Goal: Task Accomplishment & Management: Manage account settings

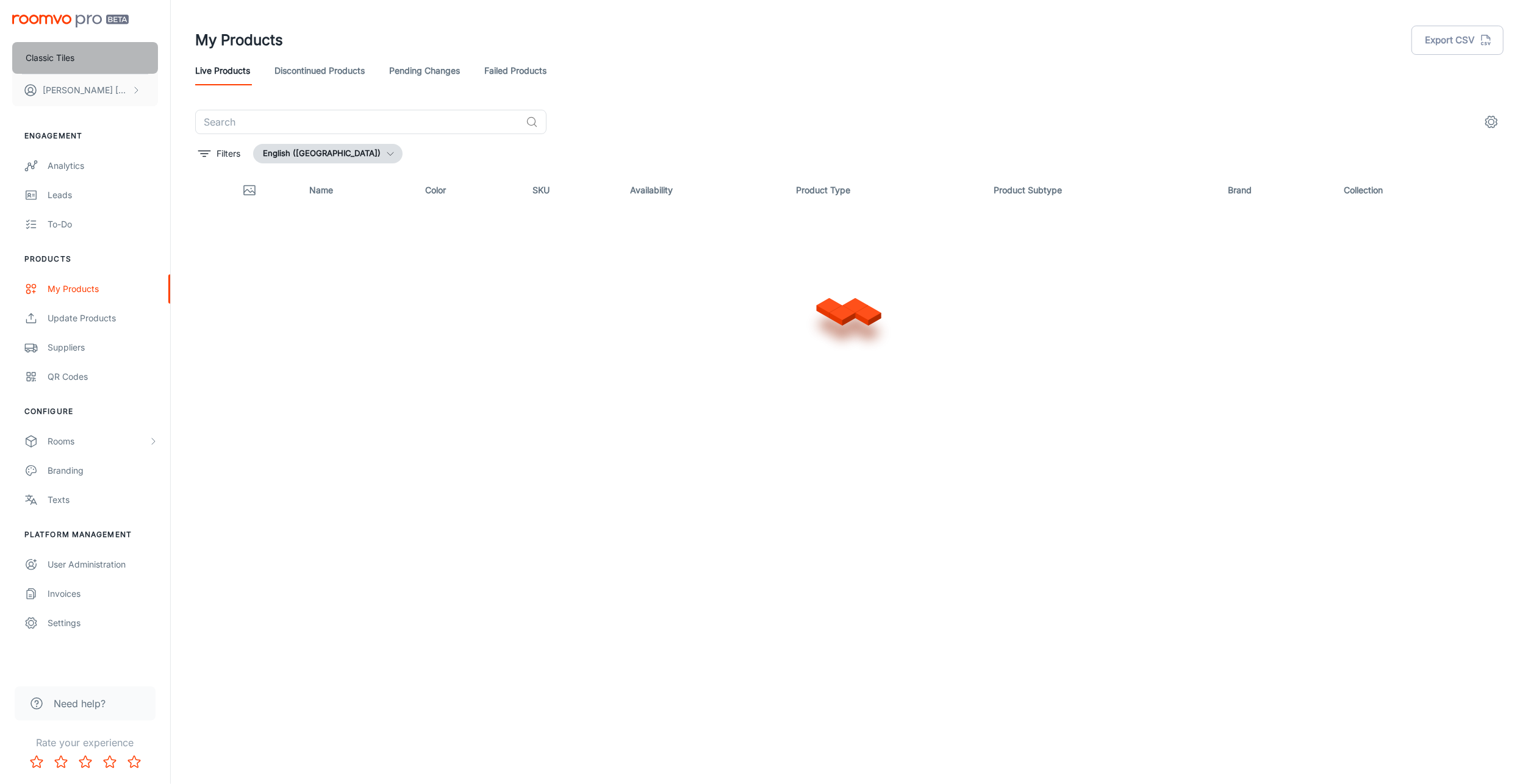
click at [55, 58] on p "Classic Tiles" at bounding box center [50, 58] width 49 height 13
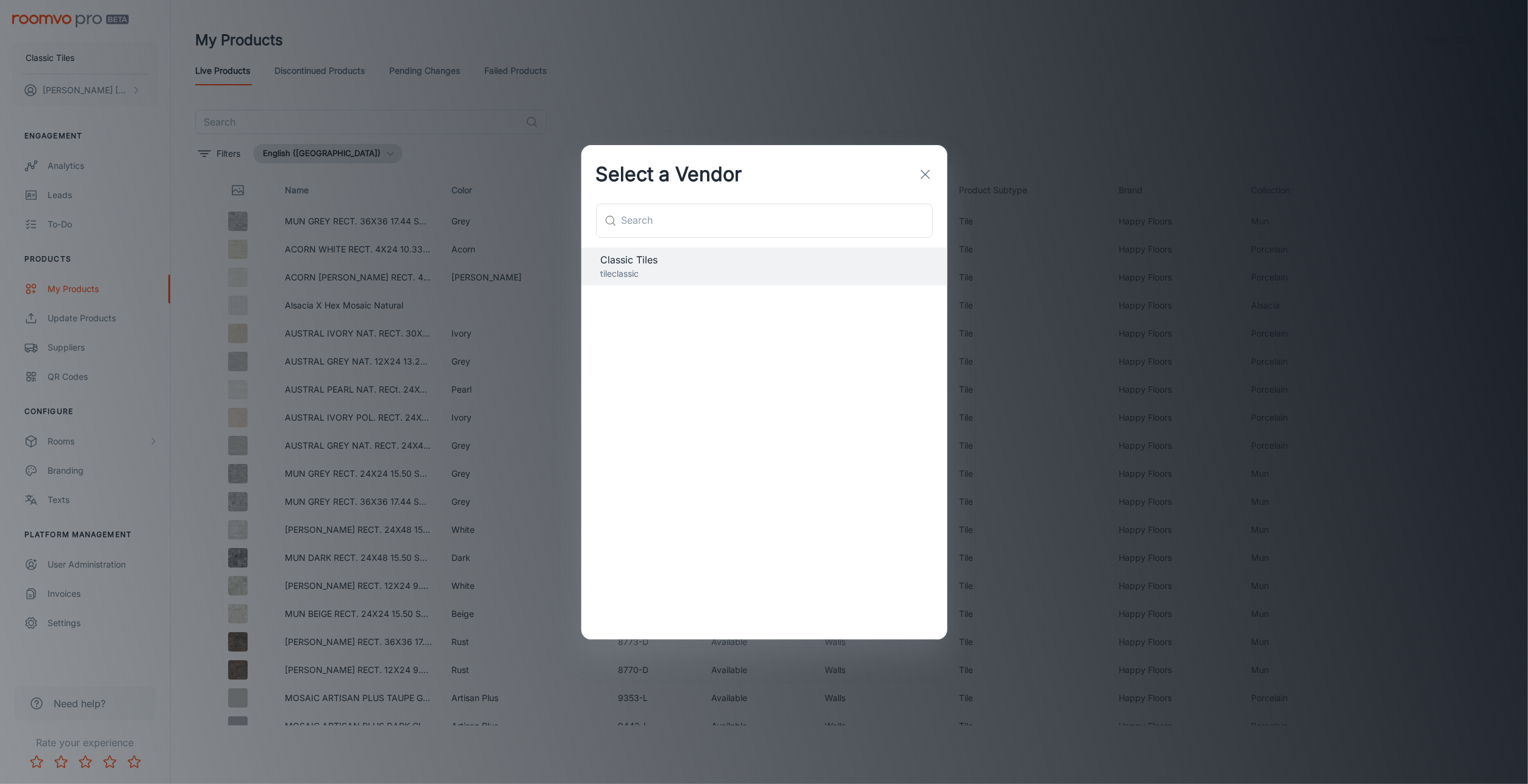
click at [644, 272] on p "tileclassic" at bounding box center [764, 273] width 327 height 13
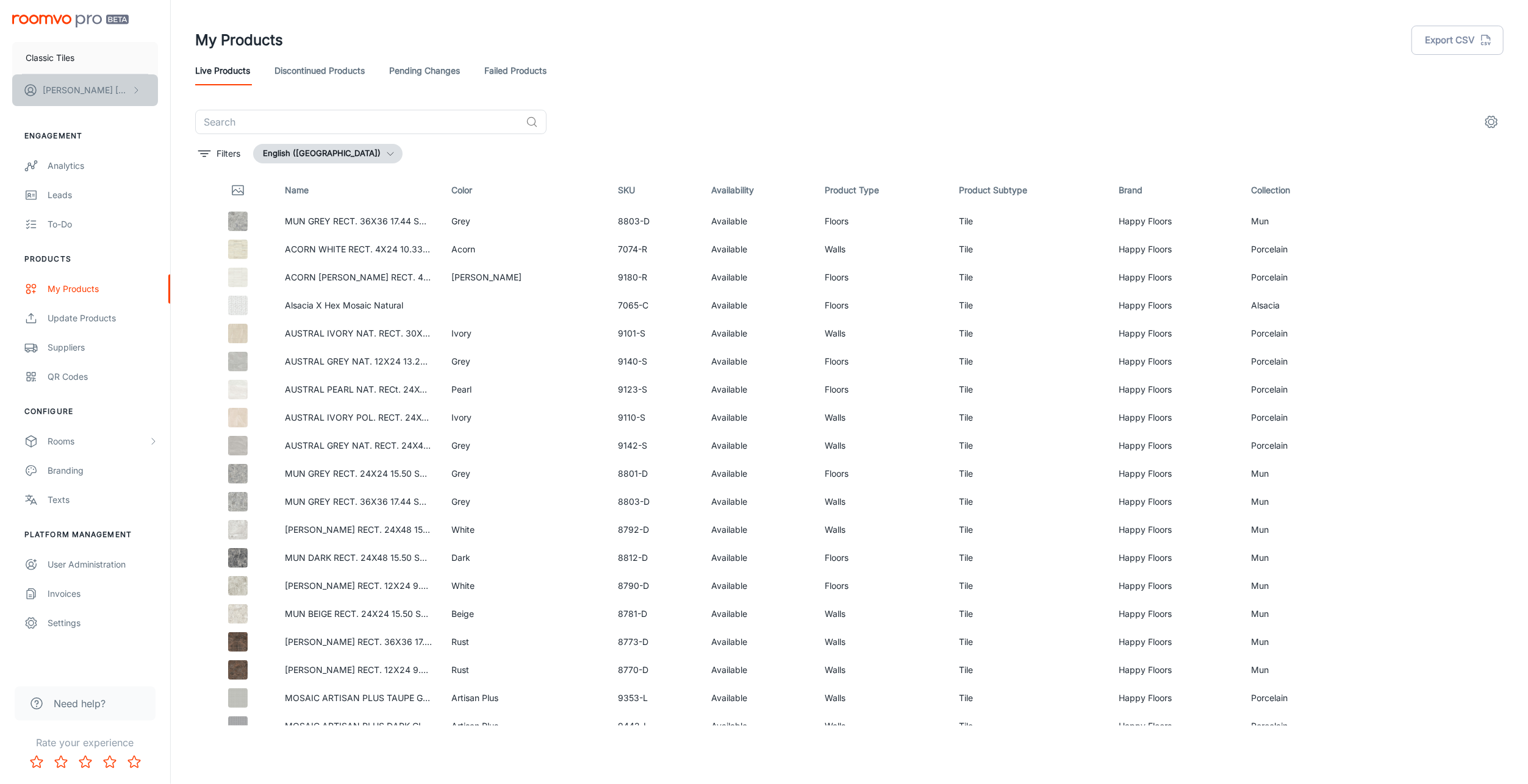
click at [82, 91] on p "[PERSON_NAME]" at bounding box center [86, 90] width 86 height 13
click at [85, 60] on div at bounding box center [764, 392] width 1528 height 784
click at [64, 60] on p "Classic Tiles" at bounding box center [50, 58] width 49 height 13
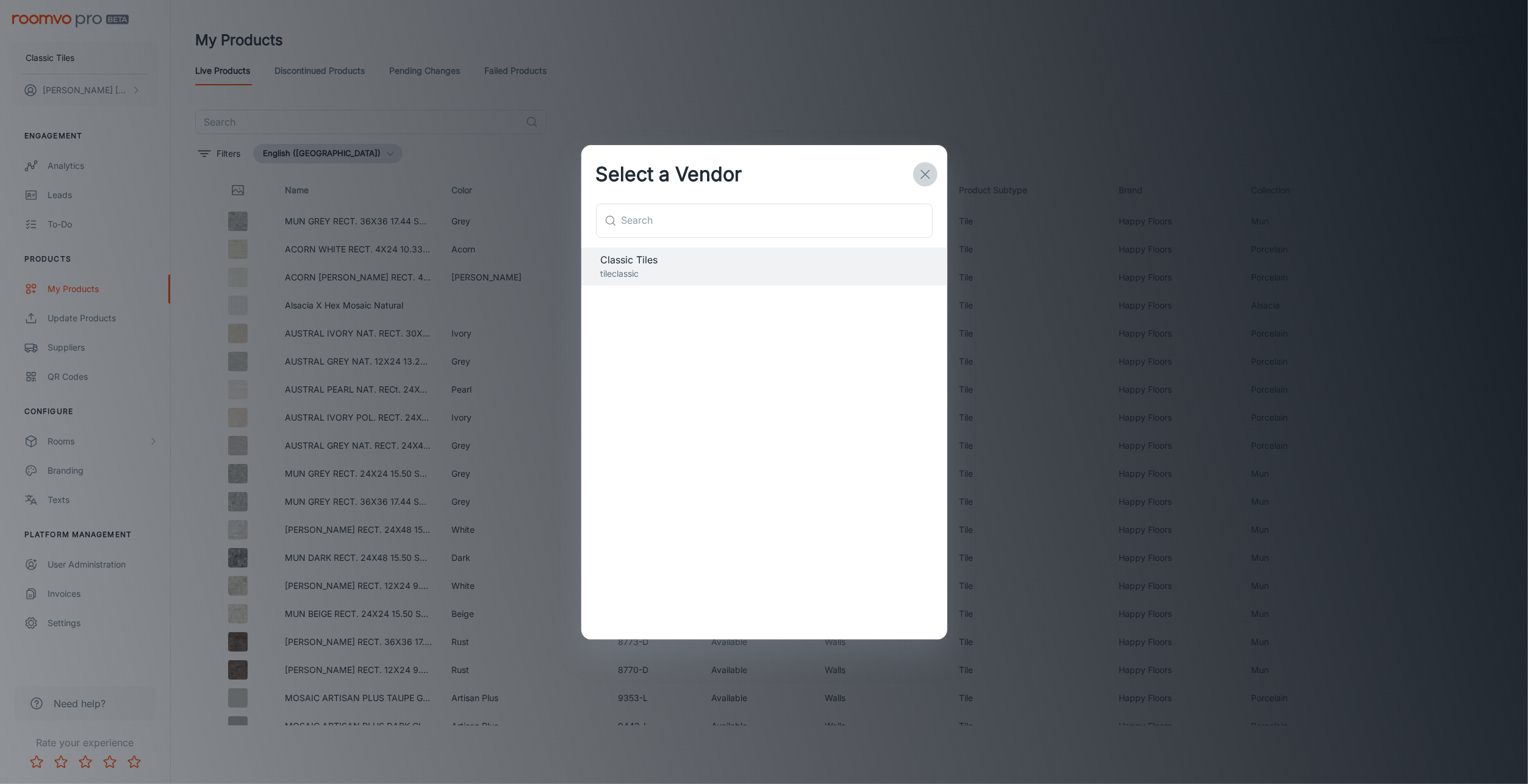
click at [924, 174] on icon "button" at bounding box center [925, 174] width 14 height 14
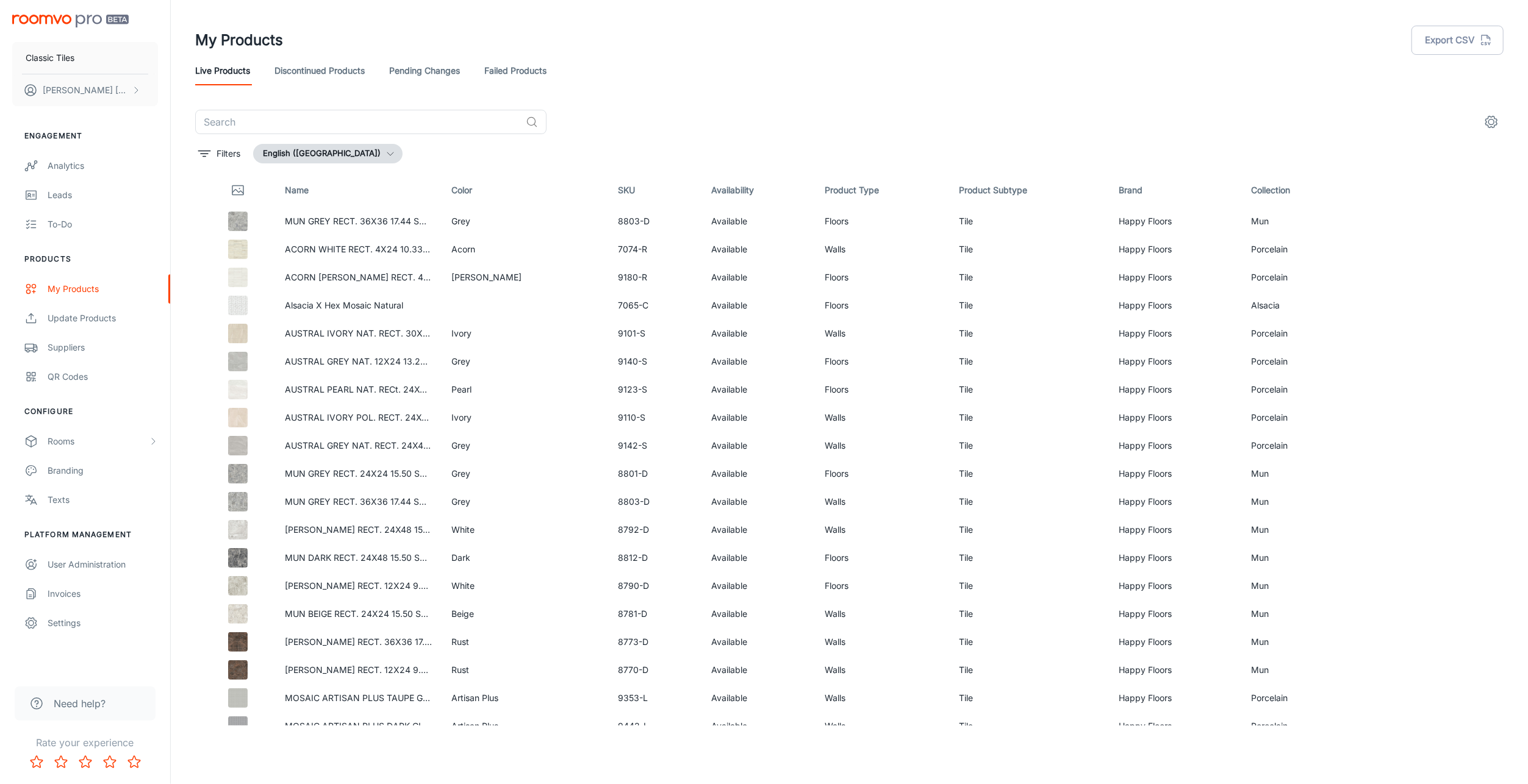
click at [1489, 127] on icon "settings" at bounding box center [1492, 122] width 11 height 11
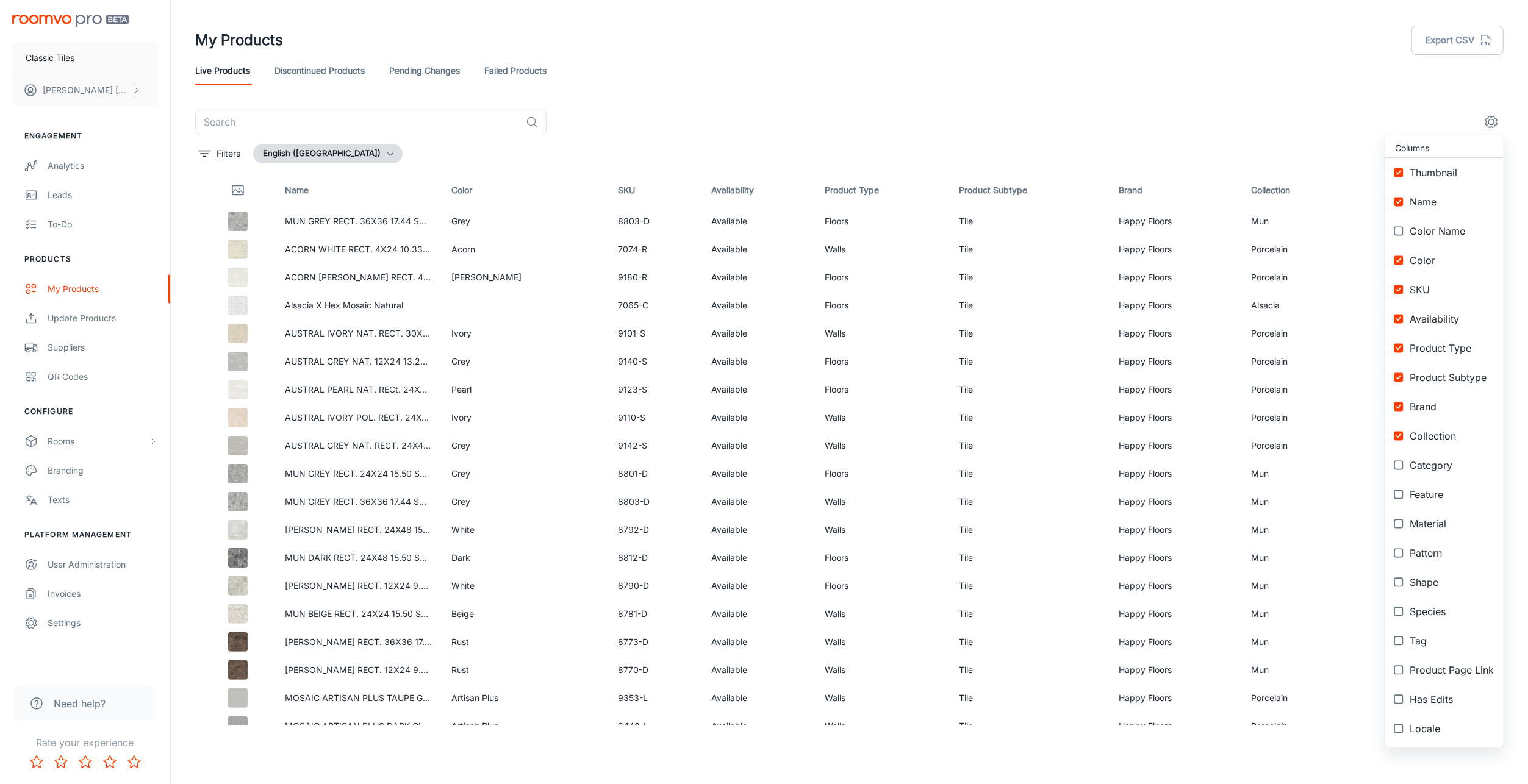
click at [603, 72] on div at bounding box center [764, 392] width 1528 height 784
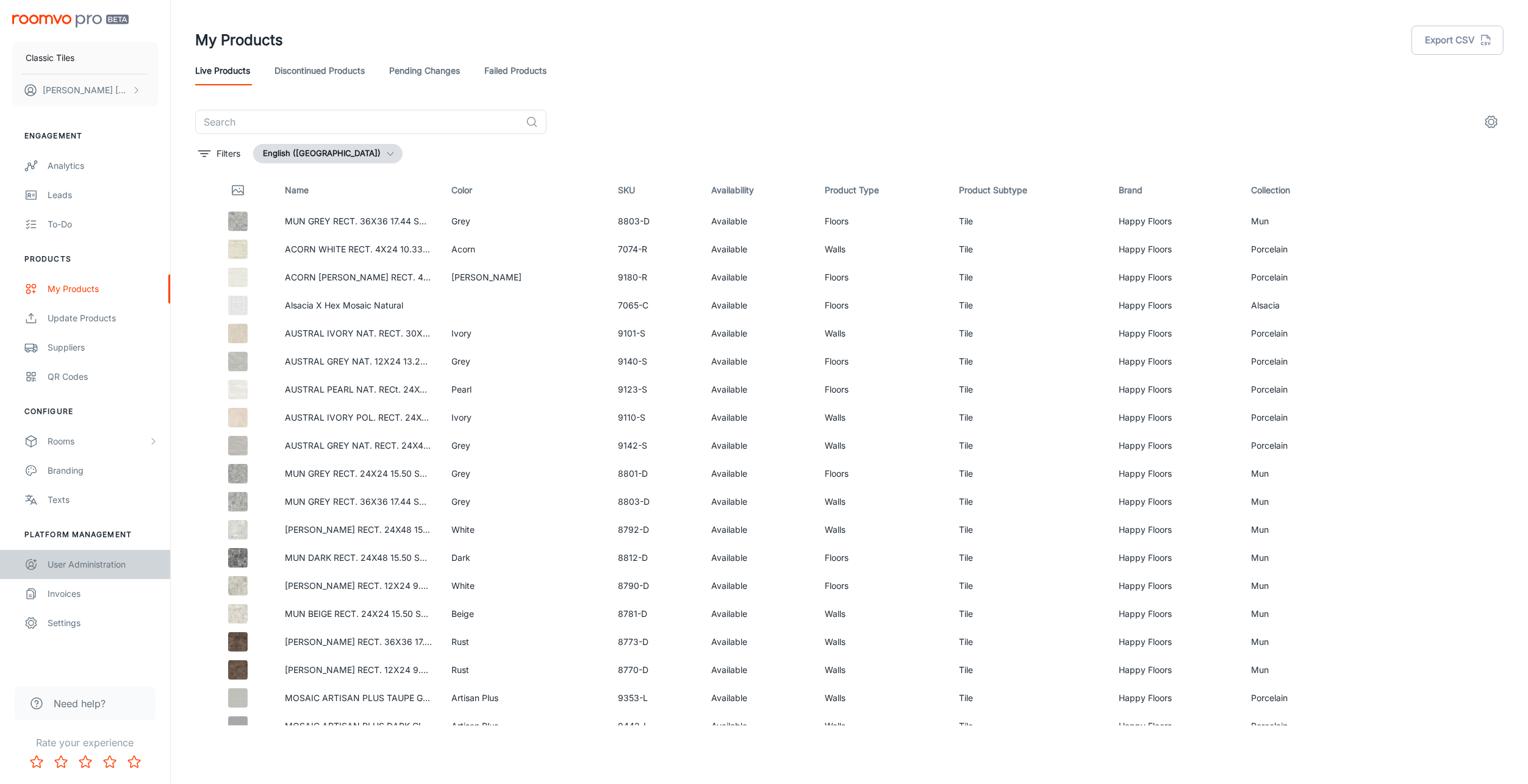
click at [109, 572] on link "User Administration" at bounding box center [85, 564] width 170 height 30
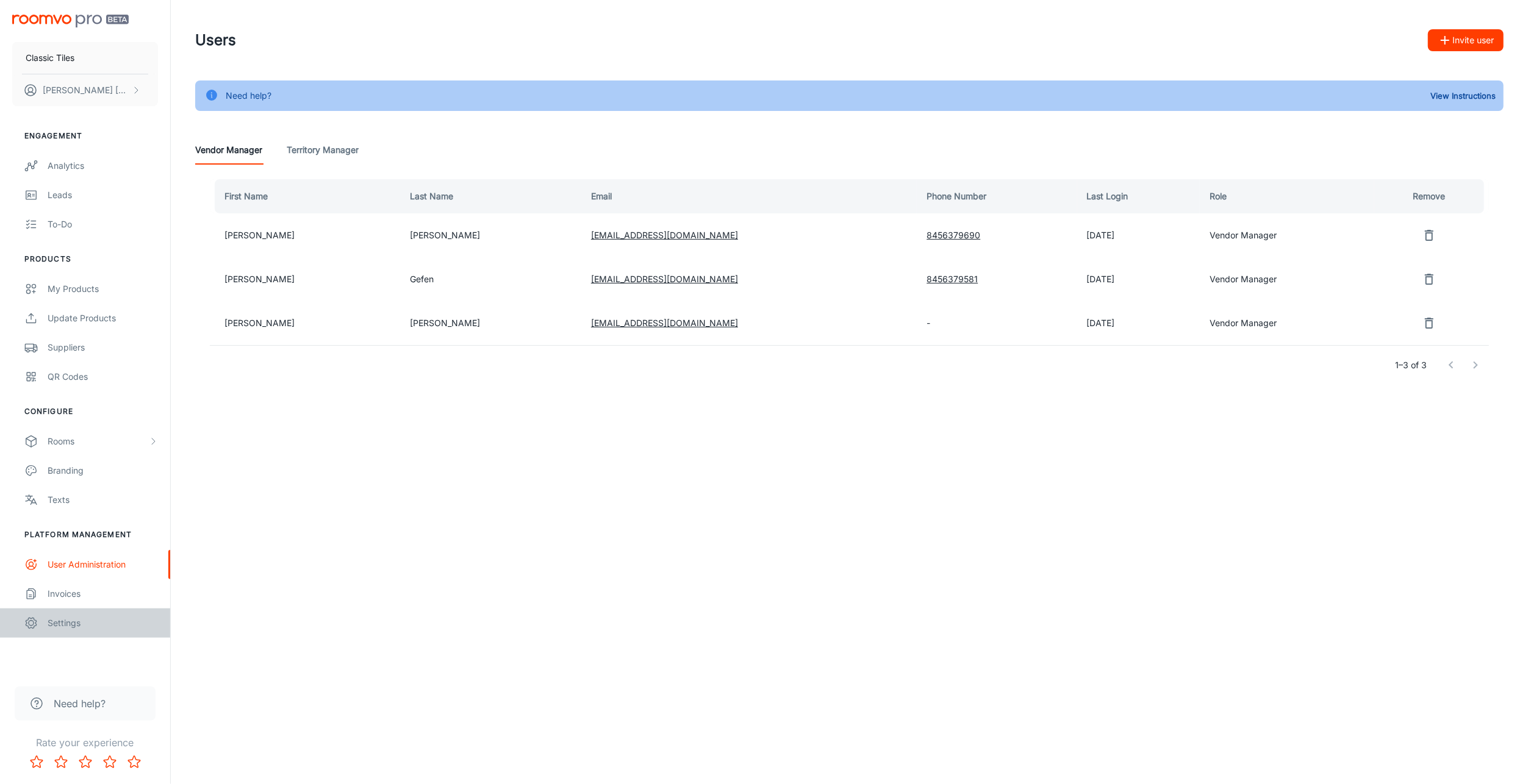
click at [68, 627] on div "Settings" at bounding box center [102, 623] width 110 height 13
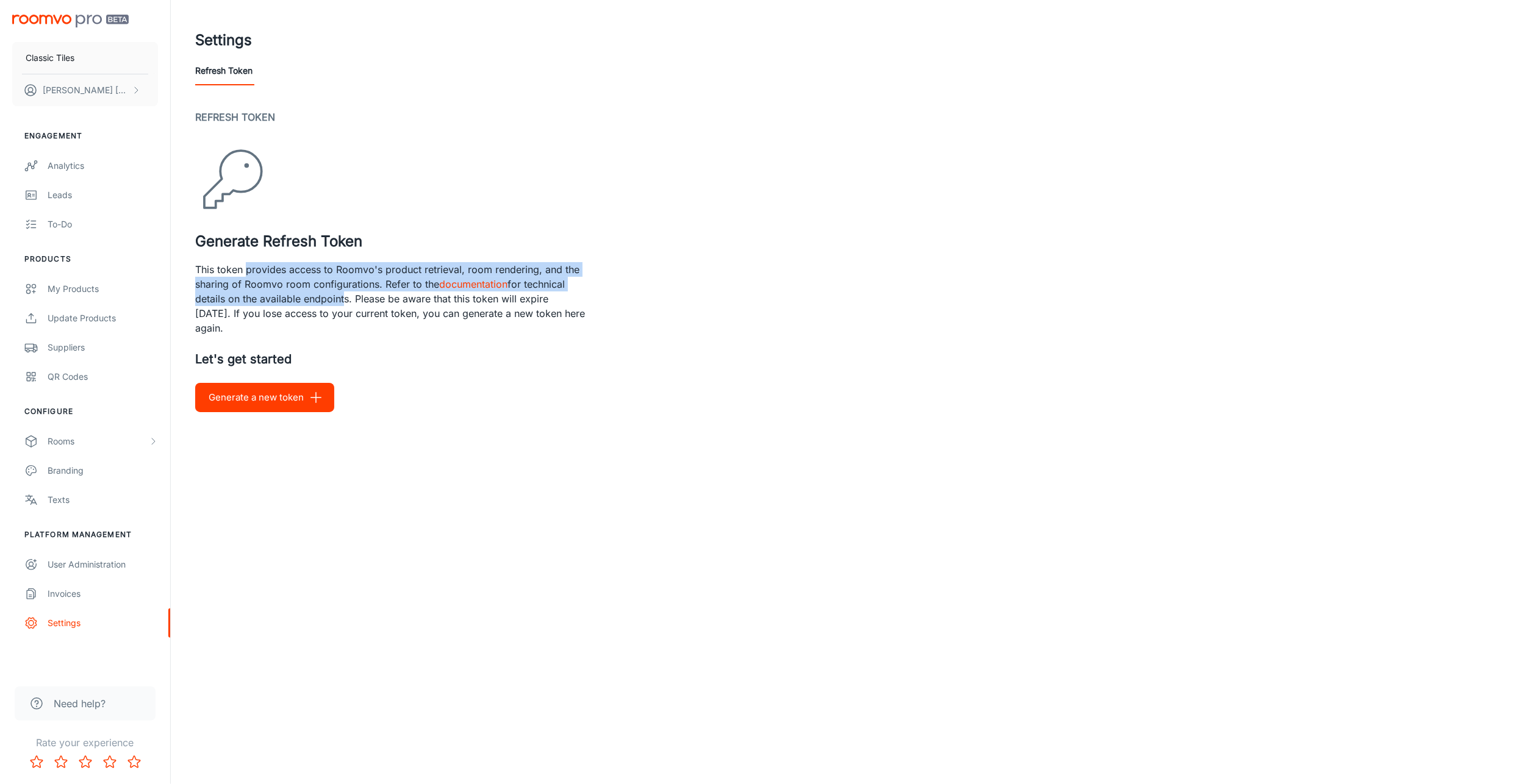
drag, startPoint x: 249, startPoint y: 267, endPoint x: 339, endPoint y: 300, distance: 95.9
click at [339, 300] on p "This token provides access to Roomvo's product retrieval, room rendering, and t…" at bounding box center [390, 298] width 390 height 74
click at [338, 304] on p "This token provides access to Roomvo's product retrieval, room rendering, and t…" at bounding box center [390, 298] width 390 height 74
click at [300, 280] on p "This token provides access to Roomvo's product retrieval, room rendering, and t…" at bounding box center [390, 298] width 390 height 74
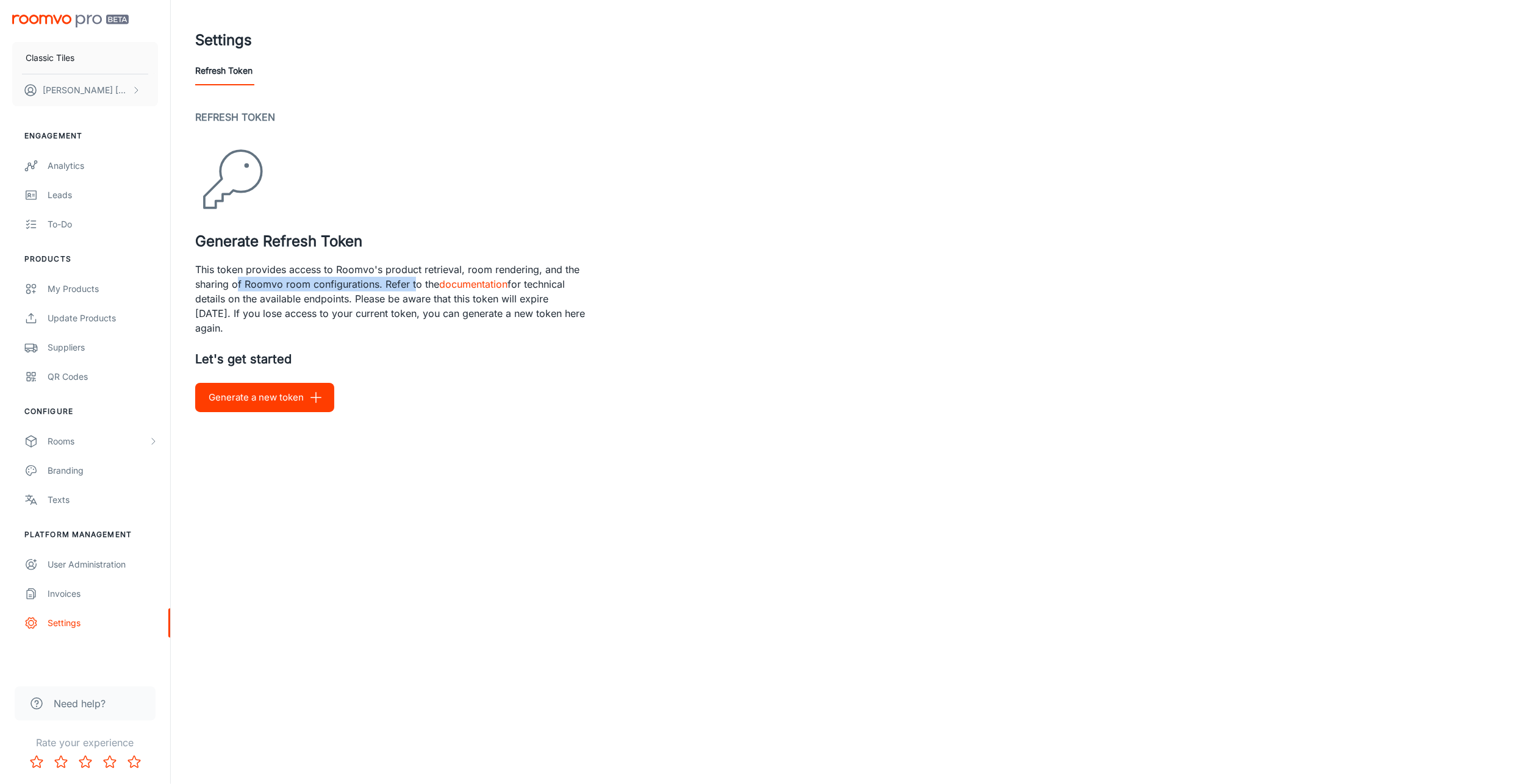
drag, startPoint x: 236, startPoint y: 279, endPoint x: 414, endPoint y: 279, distance: 178.0
click at [414, 279] on p "This token provides access to Roomvo's product retrieval, room rendering, and t…" at bounding box center [390, 298] width 390 height 74
drag, startPoint x: 414, startPoint y: 279, endPoint x: 382, endPoint y: 293, distance: 34.9
click at [382, 293] on p "This token provides access to Roomvo's product retrieval, room rendering, and t…" at bounding box center [390, 298] width 390 height 74
drag, startPoint x: 382, startPoint y: 293, endPoint x: 279, endPoint y: 292, distance: 103.0
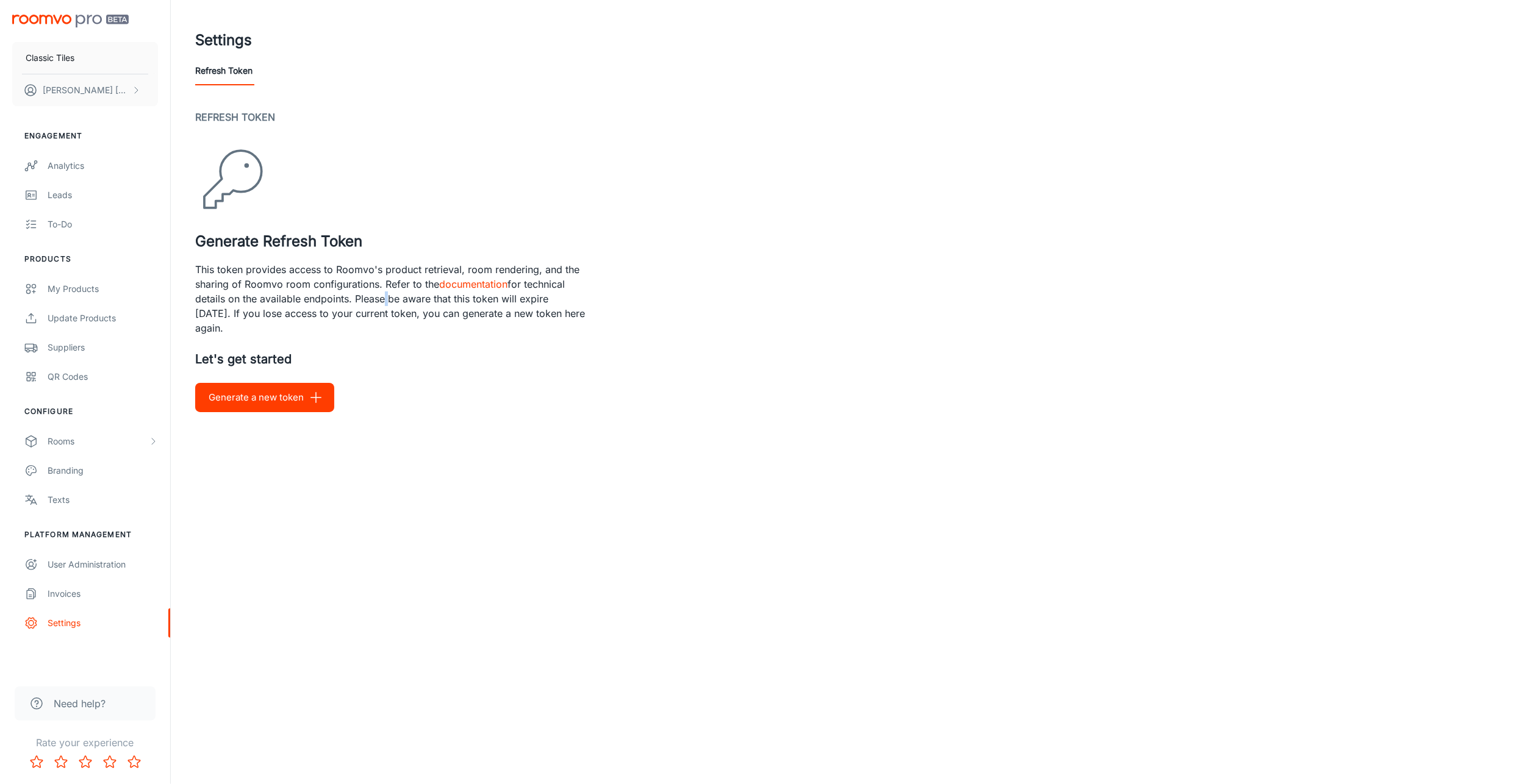
click at [279, 292] on p "This token provides access to Roomvo's product retrieval, room rendering, and t…" at bounding box center [390, 298] width 390 height 74
drag, startPoint x: 279, startPoint y: 292, endPoint x: 247, endPoint y: 248, distance: 54.4
click at [247, 248] on h3 "Generate Refresh Token" at bounding box center [849, 241] width 1308 height 22
click at [234, 119] on h2 "Refresh Token" at bounding box center [849, 117] width 1308 height 14
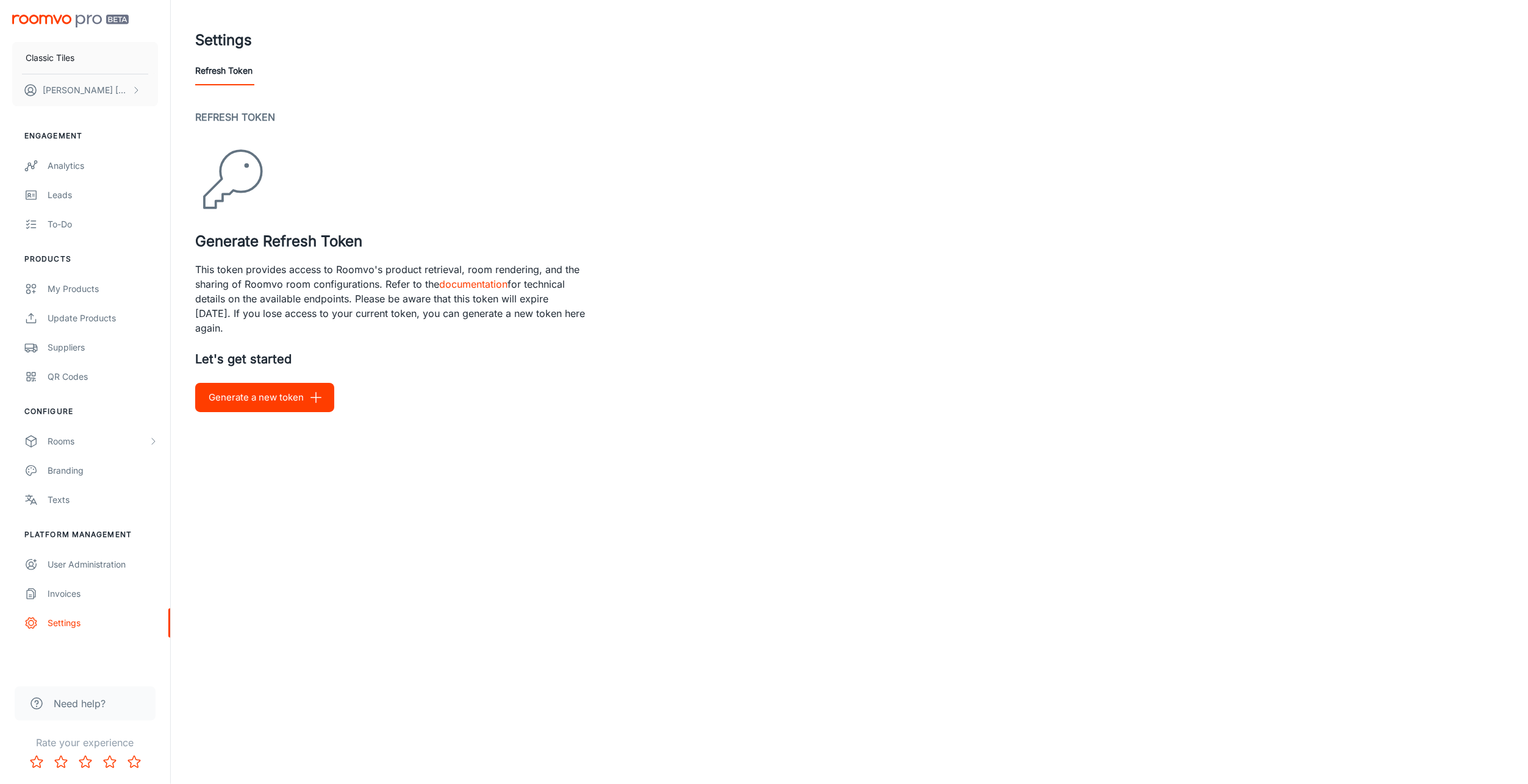
click at [287, 318] on p "This token provides access to Roomvo's product retrieval, room rendering, and t…" at bounding box center [390, 298] width 390 height 74
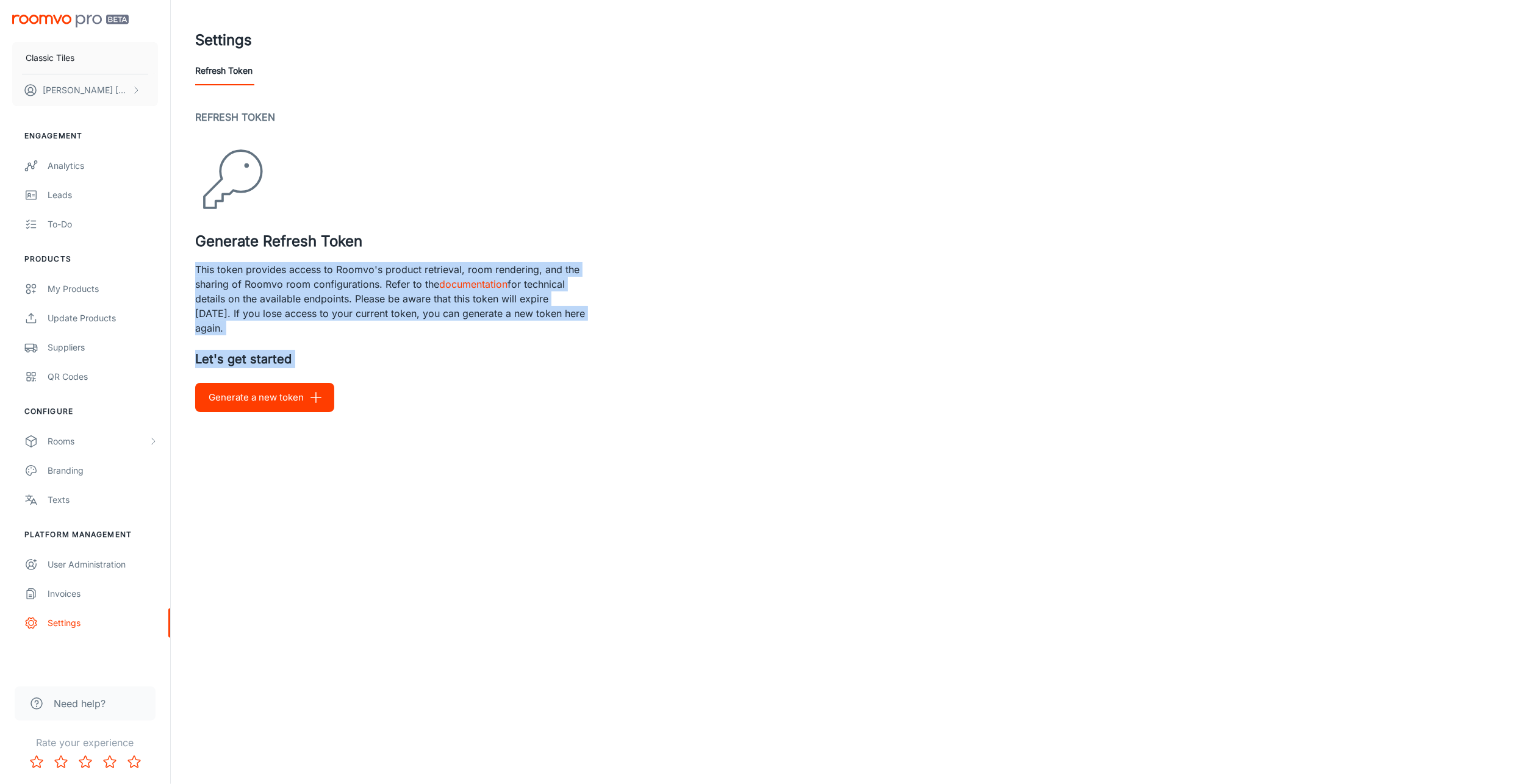
drag, startPoint x: 208, startPoint y: 270, endPoint x: 402, endPoint y: 477, distance: 283.7
click at [402, 477] on div "Classic Tiles [PERSON_NAME] Engagement Analytics Leads To-do Products My Produc…" at bounding box center [764, 392] width 1528 height 784
drag, startPoint x: 402, startPoint y: 477, endPoint x: 330, endPoint y: 492, distance: 73.5
click at [330, 492] on div "Classic Tiles [PERSON_NAME] Engagement Analytics Leads To-do Products My Produc…" at bounding box center [764, 392] width 1528 height 784
click at [287, 342] on div "Refresh Token Generate Refresh Token This token provides access to Roomvo's pro…" at bounding box center [849, 261] width 1308 height 302
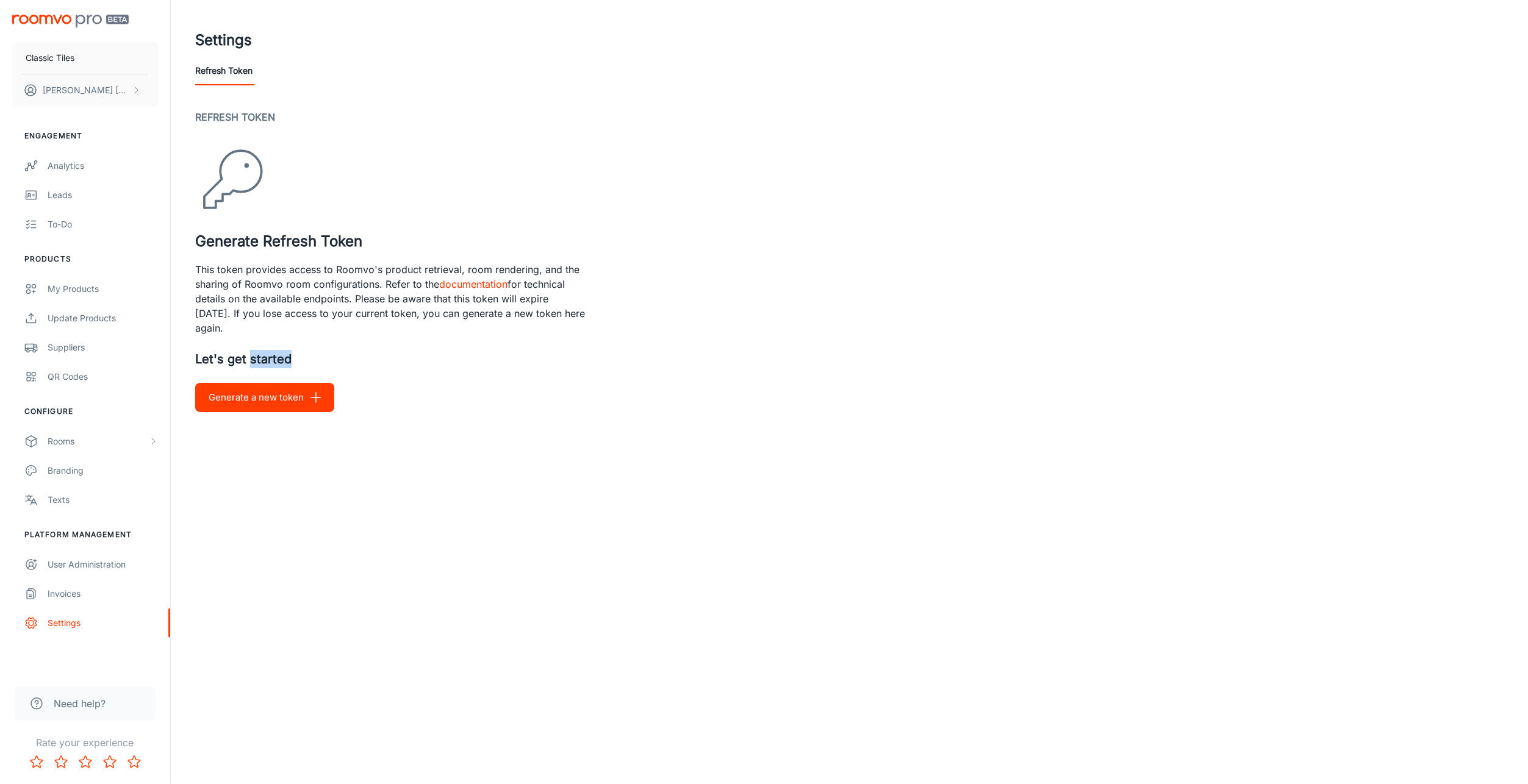
click at [287, 342] on div "Refresh Token Generate Refresh Token This token provides access to Roomvo's pro…" at bounding box center [849, 261] width 1308 height 302
drag, startPoint x: 287, startPoint y: 342, endPoint x: 238, endPoint y: 293, distance: 69.3
click at [238, 293] on p "This token provides access to Roomvo's product retrieval, room rendering, and t…" at bounding box center [390, 298] width 390 height 74
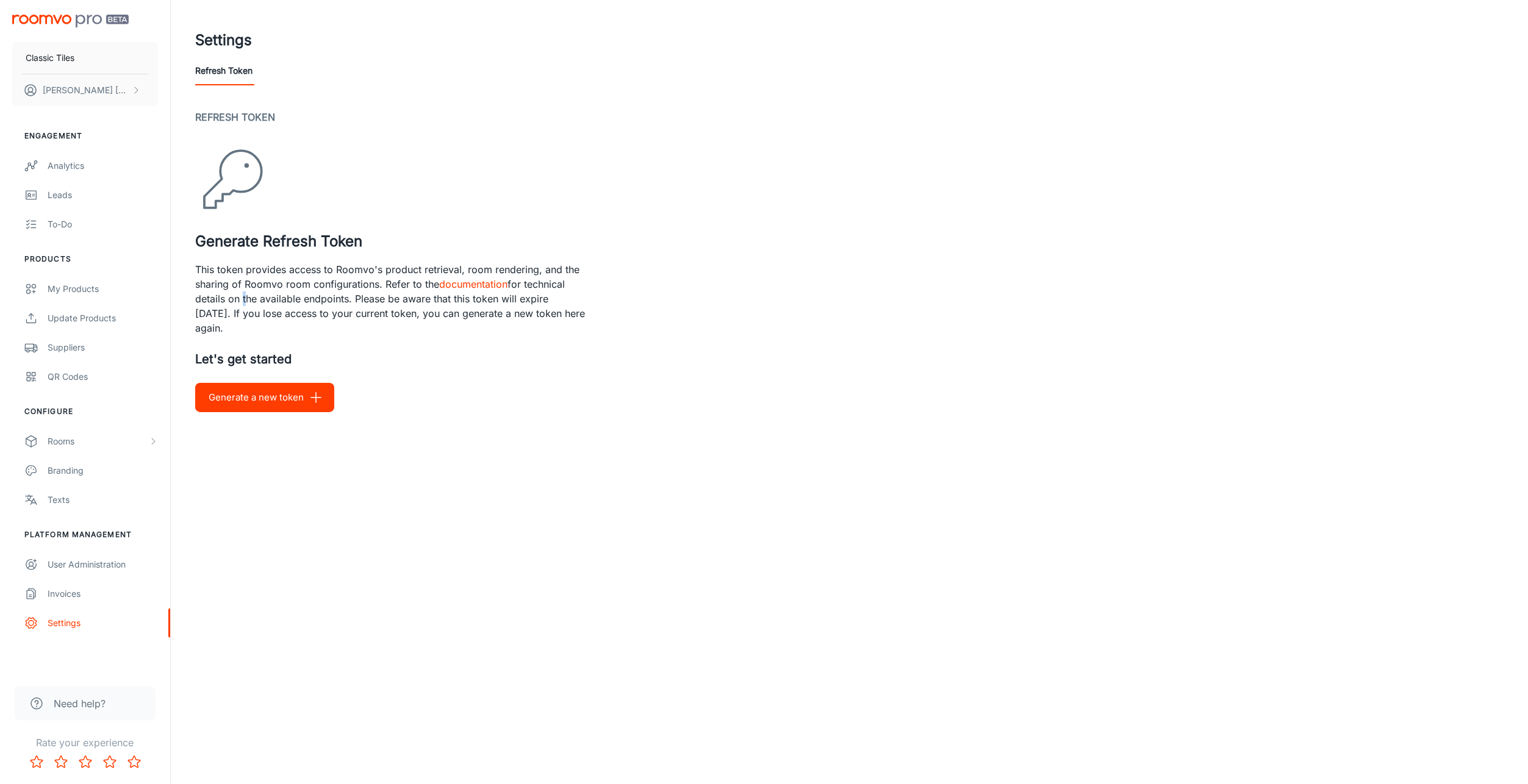
click at [238, 293] on p "This token provides access to Roomvo's product retrieval, room rendering, and t…" at bounding box center [390, 298] width 390 height 74
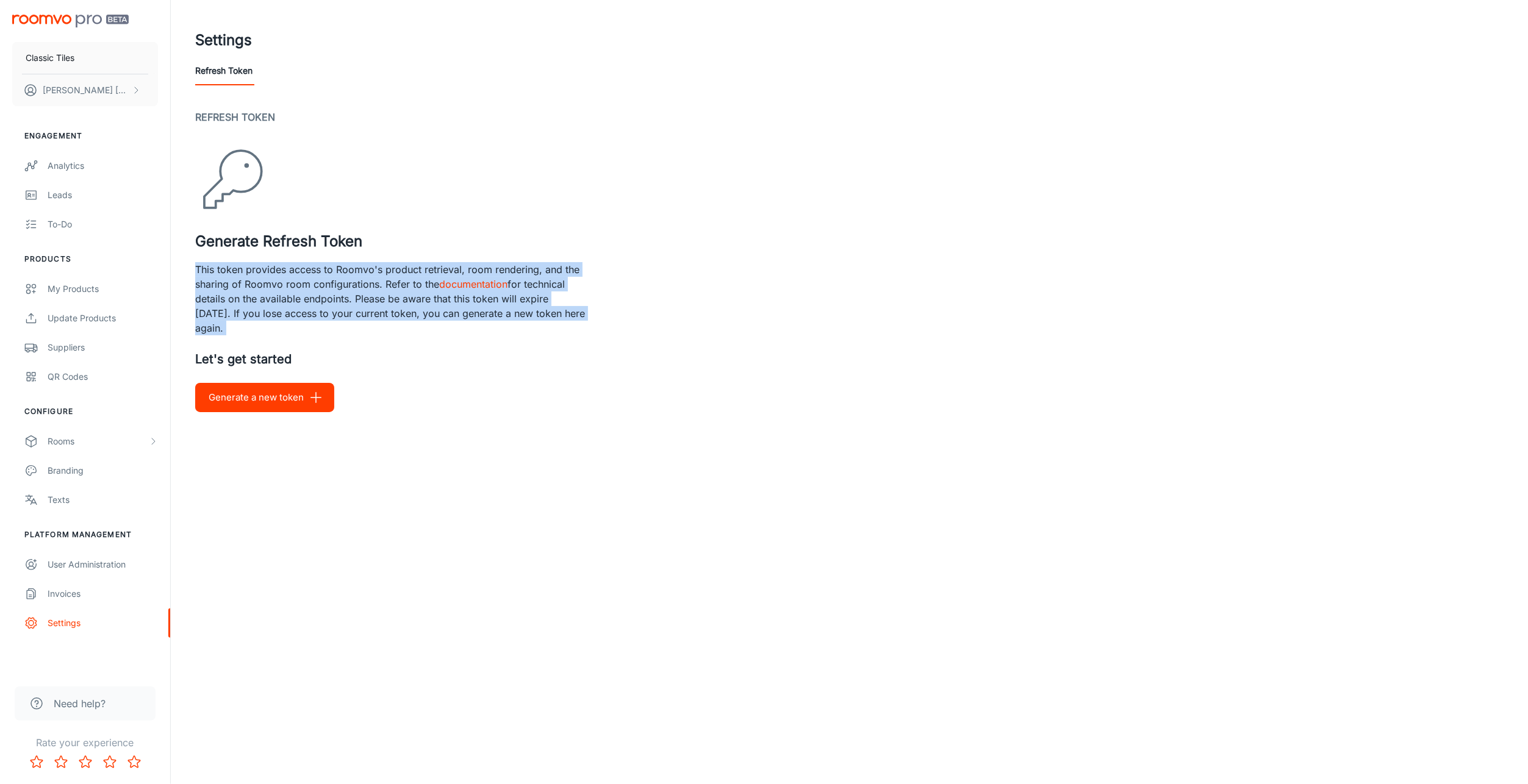
click at [238, 293] on p "This token provides access to Roomvo's product retrieval, room rendering, and t…" at bounding box center [390, 298] width 390 height 74
drag, startPoint x: 238, startPoint y: 293, endPoint x: 229, endPoint y: 329, distance: 37.1
click at [229, 329] on p "This token provides access to Roomvo's product retrieval, room rendering, and t…" at bounding box center [390, 298] width 390 height 74
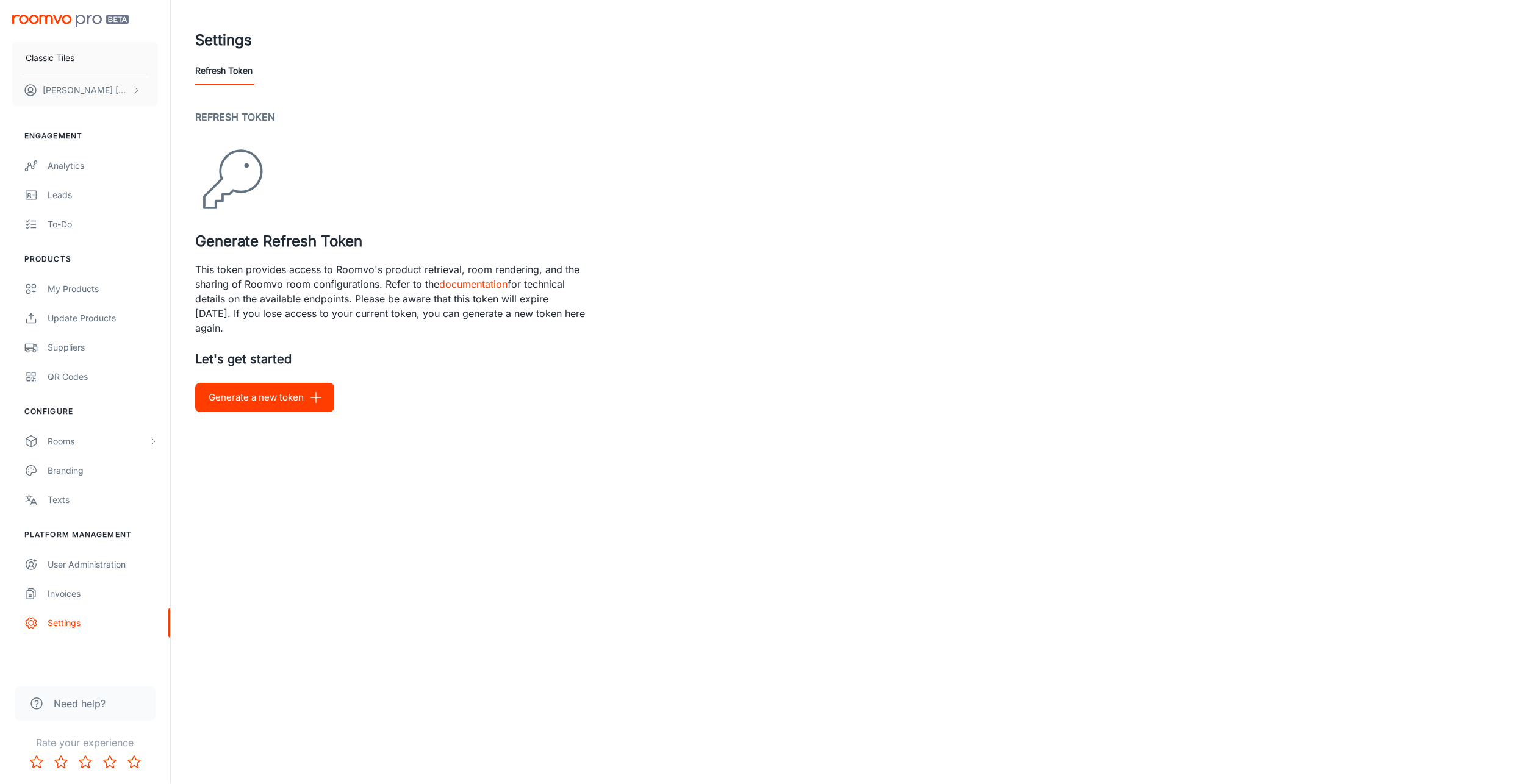
click at [224, 115] on h2 "Refresh Token" at bounding box center [849, 117] width 1308 height 14
click at [238, 271] on p "This token provides access to Roomvo's product retrieval, room rendering, and t…" at bounding box center [390, 298] width 390 height 74
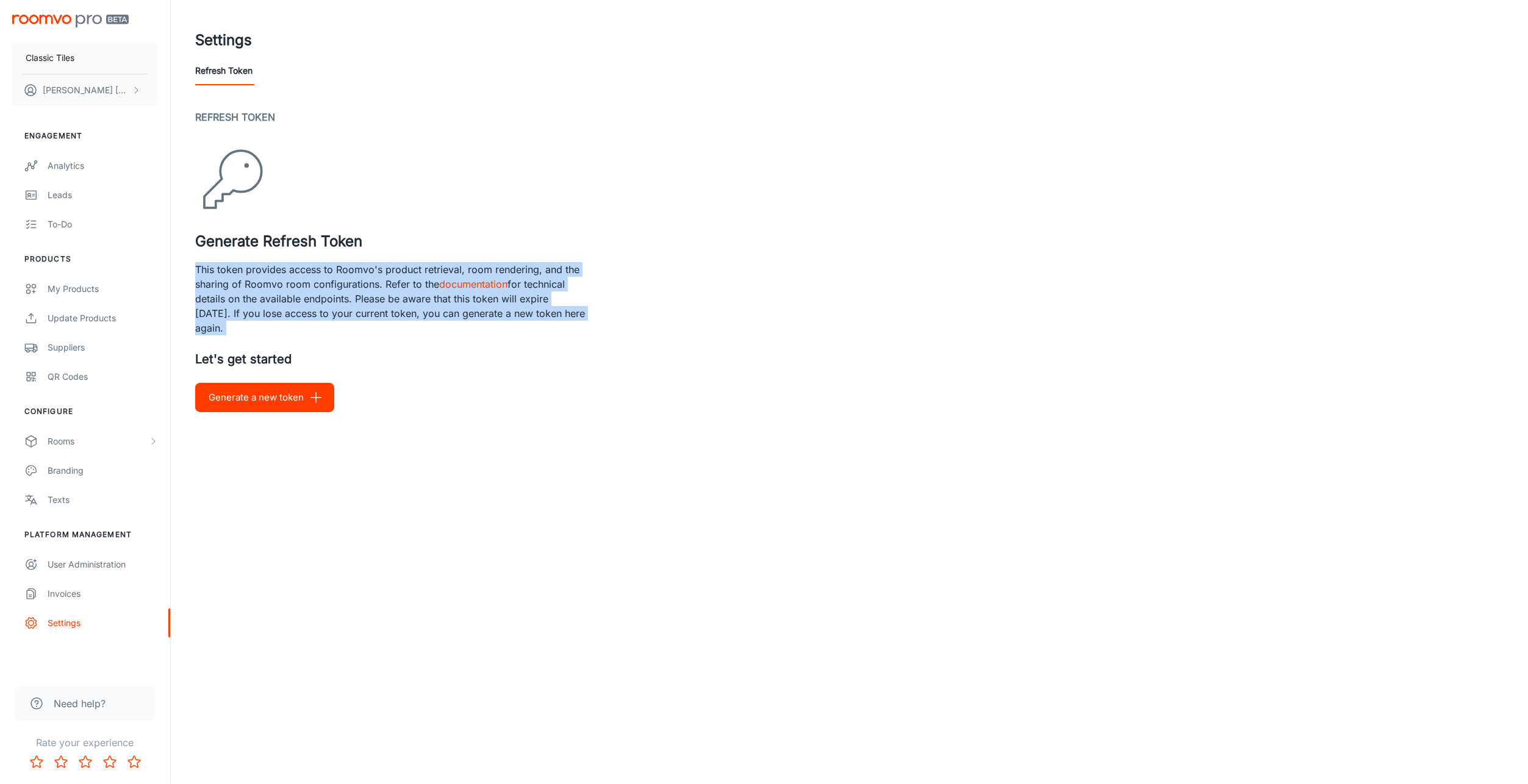
click at [238, 271] on p "This token provides access to Roomvo's product retrieval, room rendering, and t…" at bounding box center [390, 298] width 390 height 74
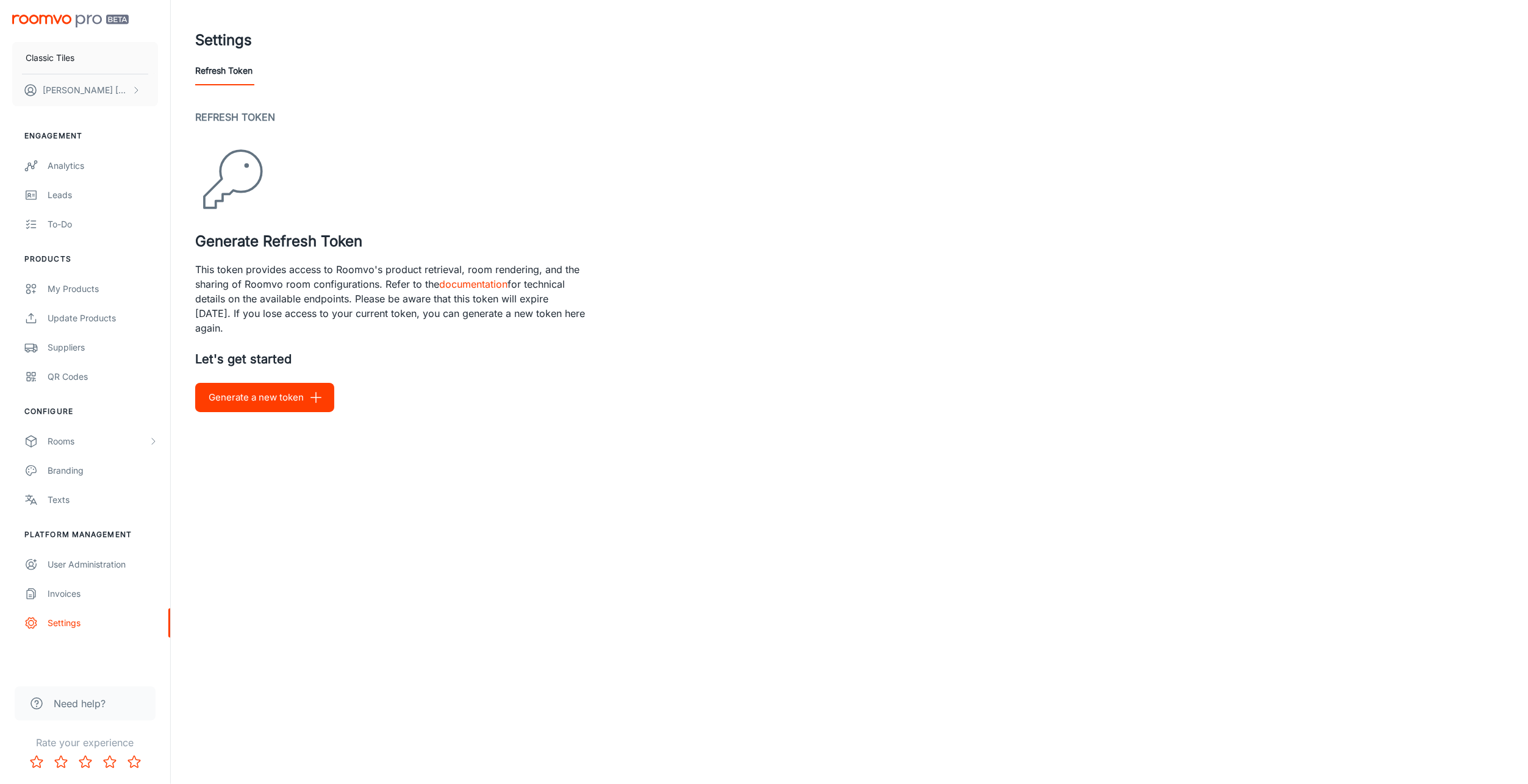
drag, startPoint x: 238, startPoint y: 271, endPoint x: 298, endPoint y: 344, distance: 94.5
click at [295, 347] on div "Refresh Token Generate Refresh Token This token provides access to Roomvo's pro…" at bounding box center [849, 261] width 1308 height 302
click at [307, 265] on p "This token provides access to Roomvo's product retrieval, room rendering, and t…" at bounding box center [390, 298] width 390 height 74
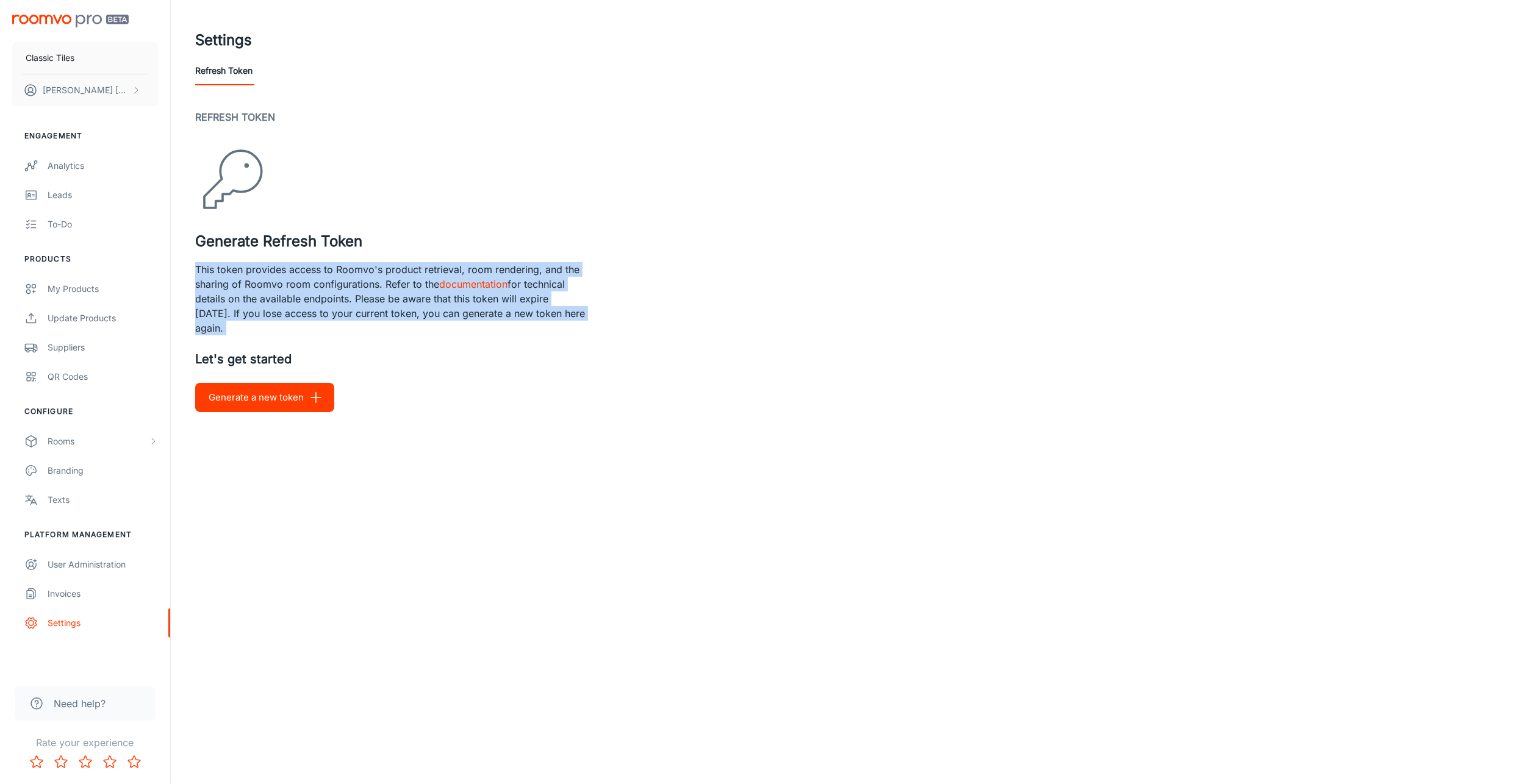
click at [307, 265] on p "This token provides access to Roomvo's product retrieval, room rendering, and t…" at bounding box center [390, 298] width 390 height 74
drag, startPoint x: 307, startPoint y: 265, endPoint x: 292, endPoint y: 308, distance: 45.5
click at [292, 308] on p "This token provides access to Roomvo's product retrieval, room rendering, and t…" at bounding box center [390, 298] width 390 height 74
click at [287, 297] on p "This token provides access to Roomvo's product retrieval, room rendering, and t…" at bounding box center [390, 298] width 390 height 74
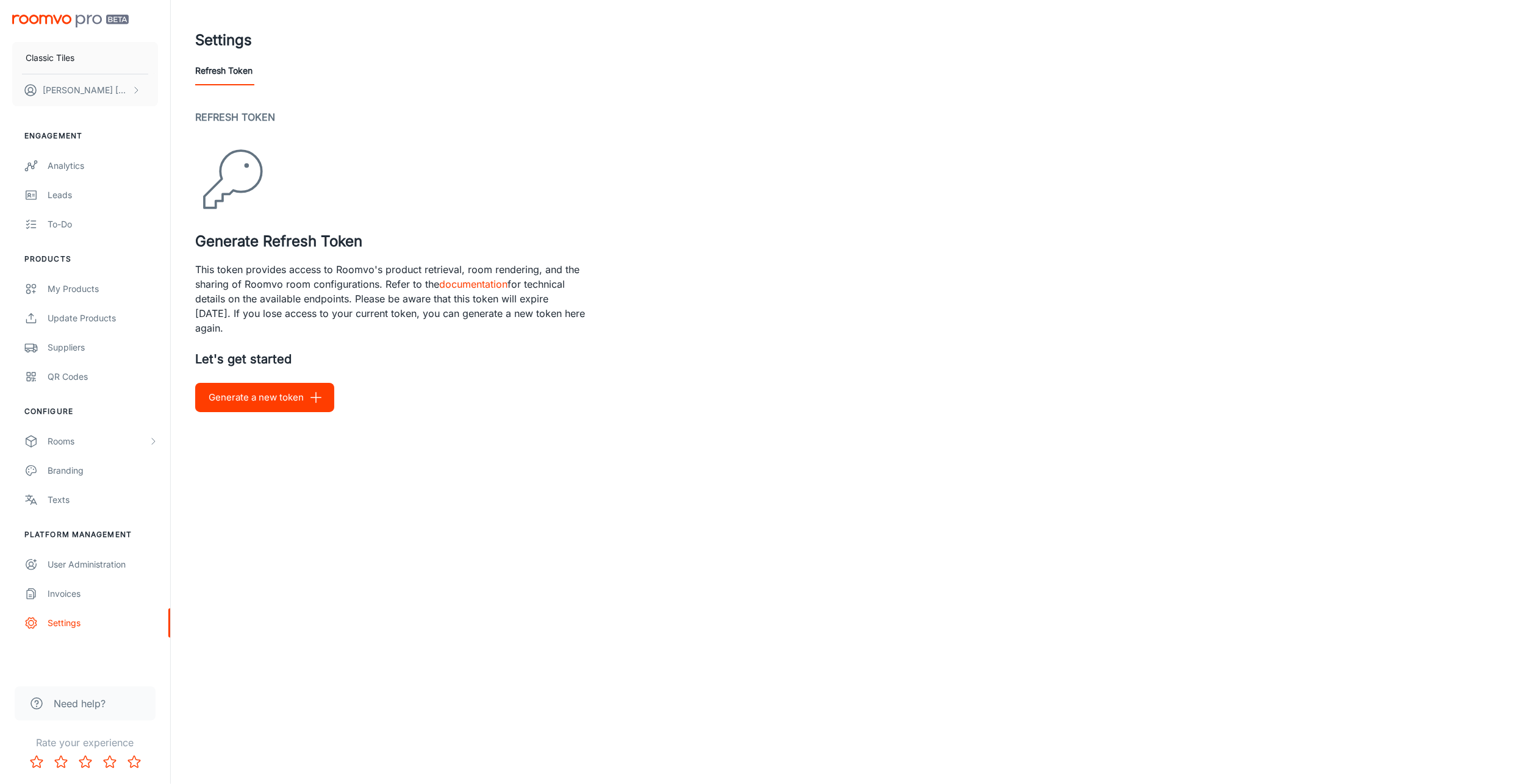
click at [266, 273] on p "This token provides access to Roomvo's product retrieval, room rendering, and t…" at bounding box center [390, 298] width 390 height 74
drag, startPoint x: 266, startPoint y: 273, endPoint x: 238, endPoint y: 275, distance: 28.1
click at [238, 275] on p "This token provides access to Roomvo's product retrieval, room rendering, and t…" at bounding box center [390, 298] width 390 height 74
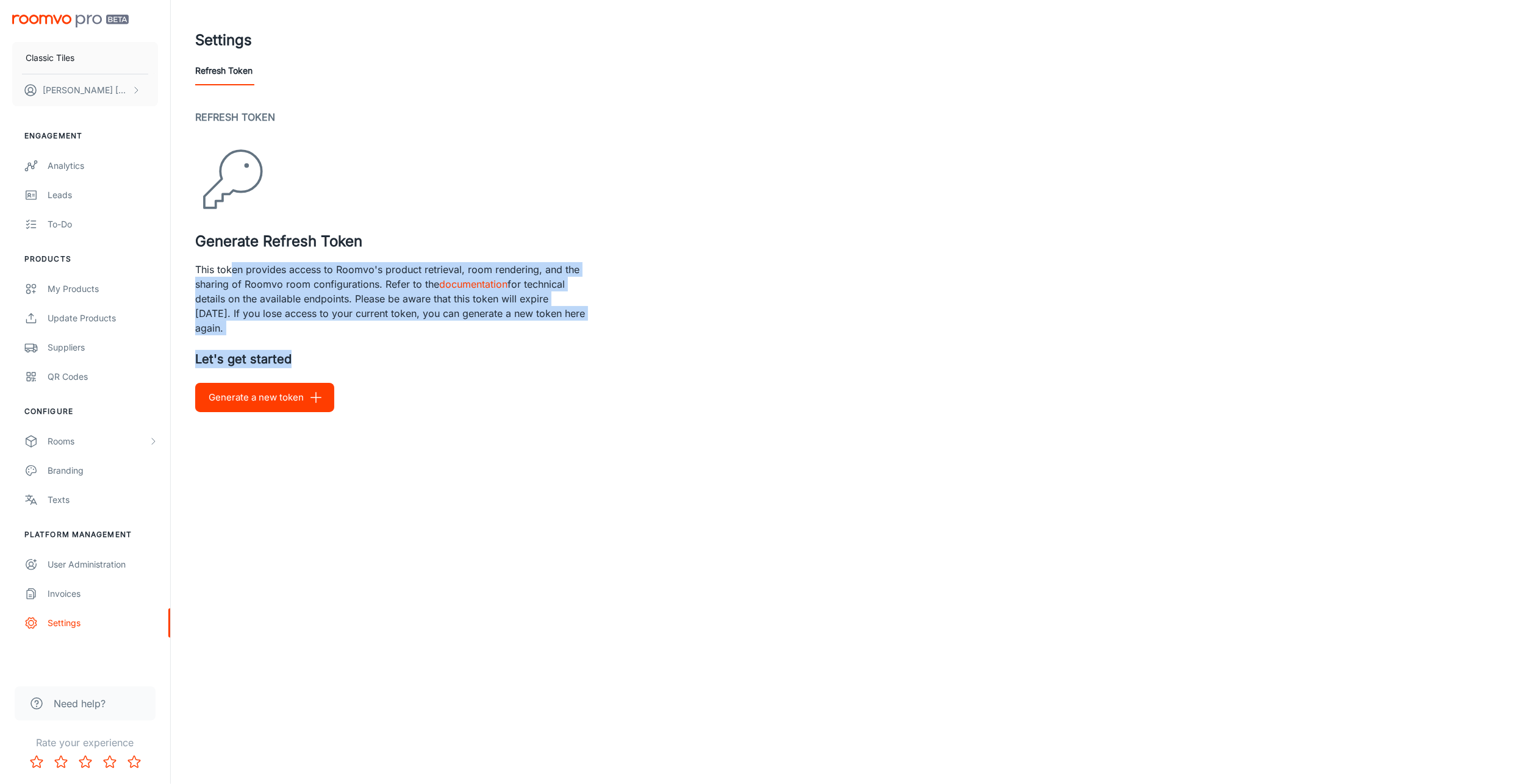
drag, startPoint x: 234, startPoint y: 267, endPoint x: 497, endPoint y: 346, distance: 274.6
click at [497, 346] on div "Refresh Token Generate Refresh Token This token provides access to Roomvo's pro…" at bounding box center [849, 261] width 1308 height 302
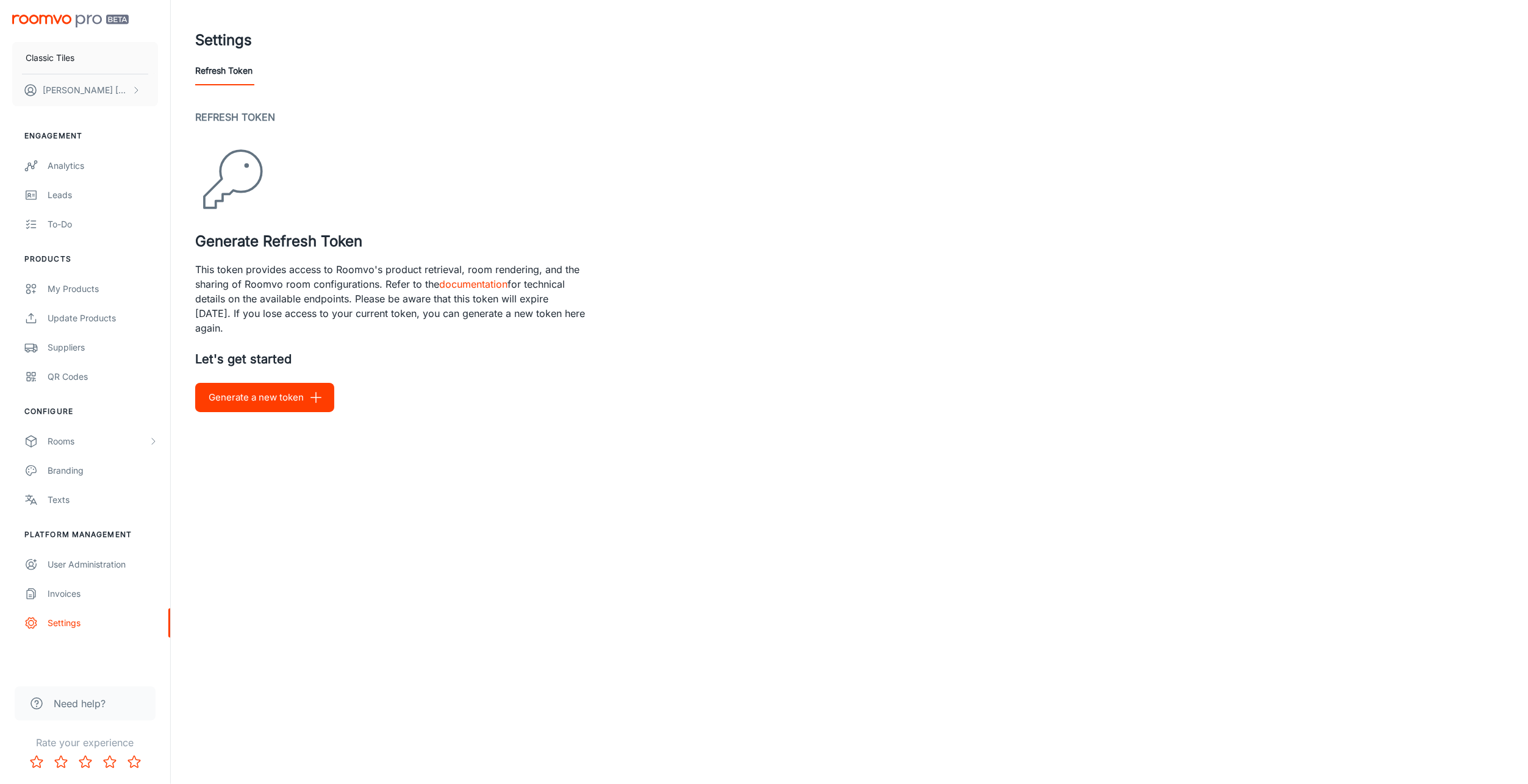
drag, startPoint x: 497, startPoint y: 346, endPoint x: 461, endPoint y: 437, distance: 97.9
click at [461, 437] on div "Settings Refresh Token Refresh Token Generate Refresh Token This token provides…" at bounding box center [849, 230] width 1357 height 461
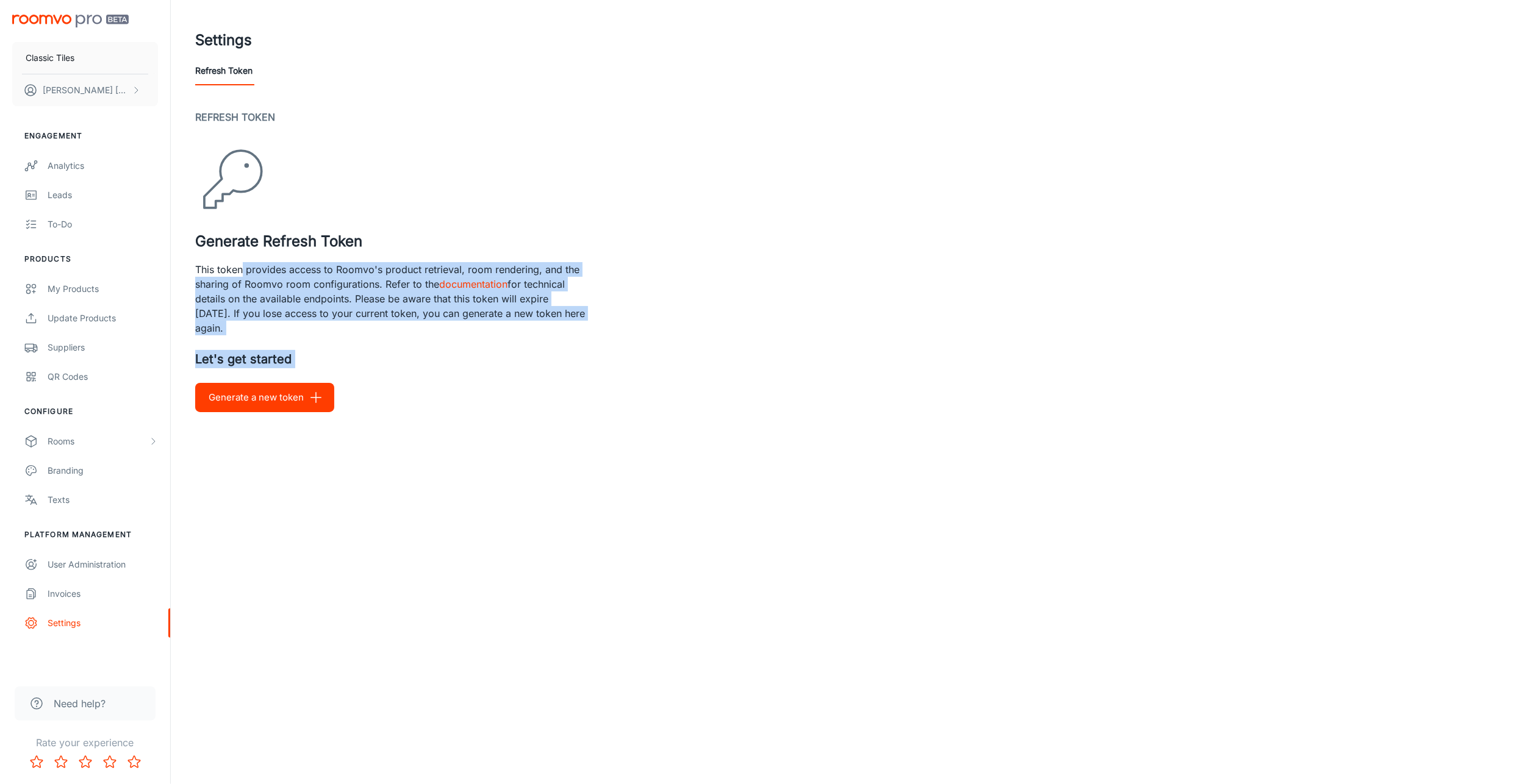
drag, startPoint x: 244, startPoint y: 275, endPoint x: 431, endPoint y: 383, distance: 215.9
click at [431, 383] on div "Refresh Token Generate Refresh Token This token provides access to Roomvo's pro…" at bounding box center [849, 261] width 1308 height 302
drag, startPoint x: 431, startPoint y: 383, endPoint x: 390, endPoint y: 430, distance: 62.4
click at [390, 430] on div "Settings Refresh Token Refresh Token Generate Refresh Token This token provides…" at bounding box center [849, 230] width 1357 height 461
click at [383, 398] on div "Refresh Token Generate Refresh Token This token provides access to Roomvo's pro…" at bounding box center [849, 261] width 1308 height 302
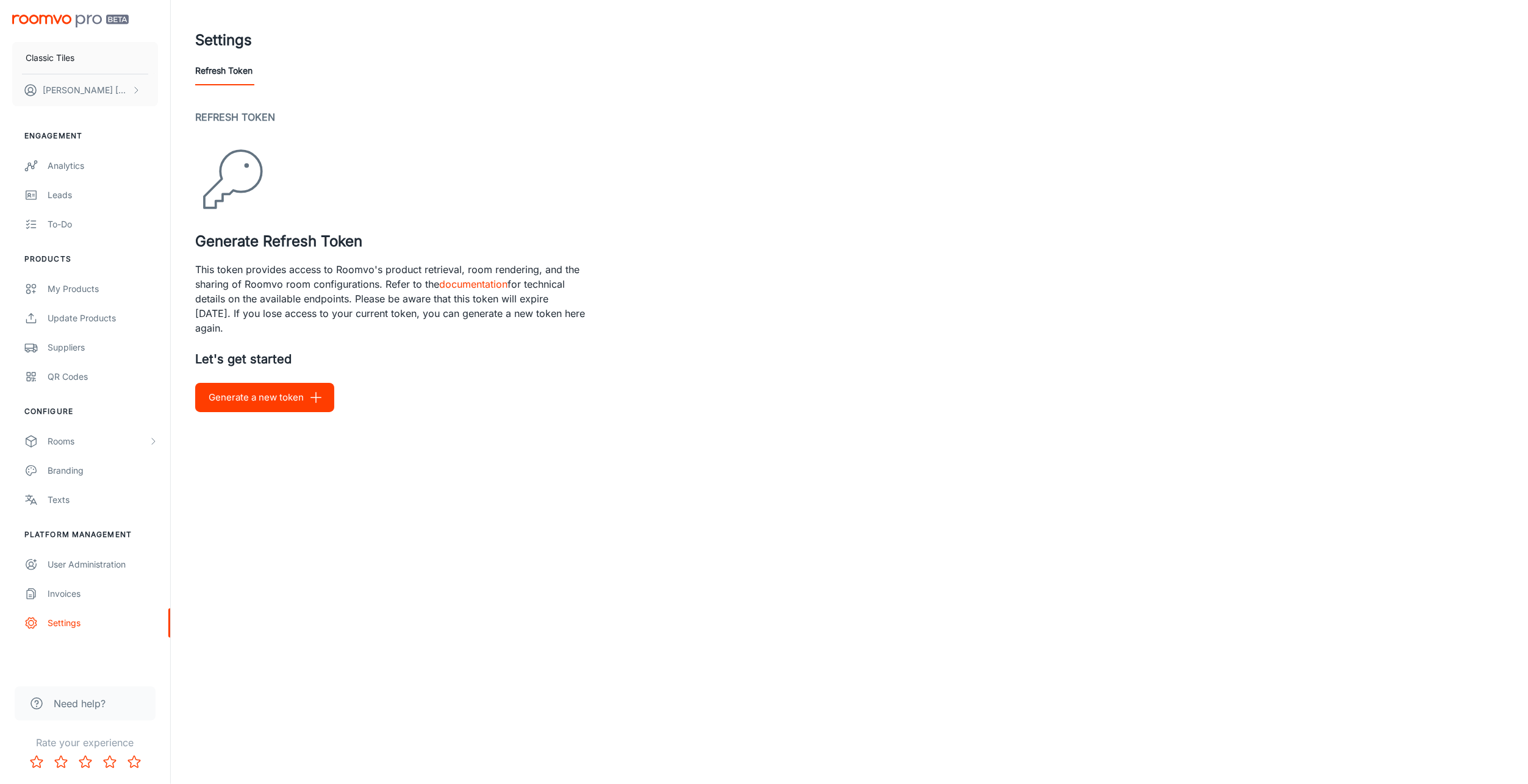
click at [360, 291] on p "This token provides access to Roomvo's product retrieval, room rendering, and t…" at bounding box center [390, 298] width 390 height 74
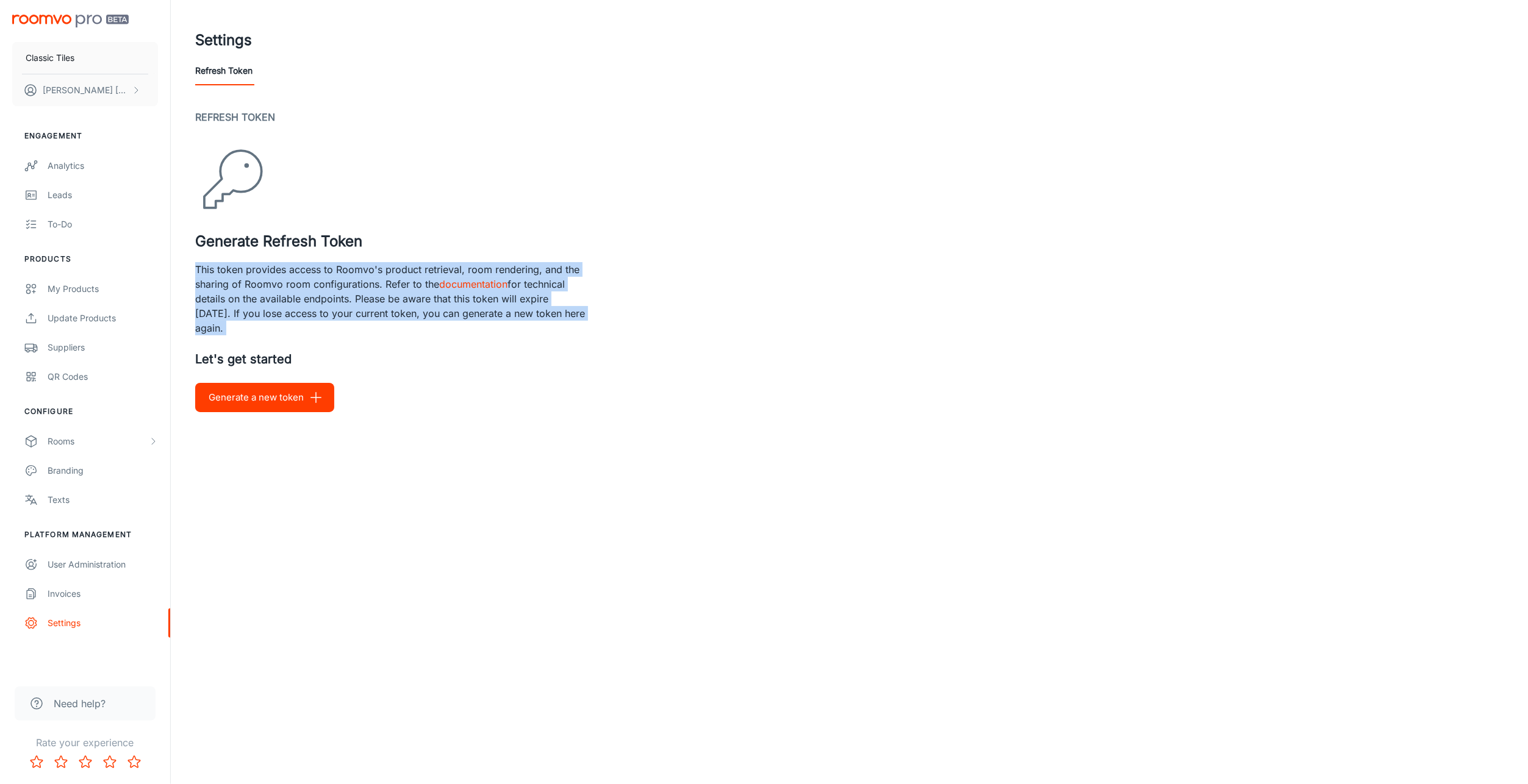
click at [360, 291] on p "This token provides access to Roomvo's product retrieval, room rendering, and t…" at bounding box center [390, 298] width 390 height 74
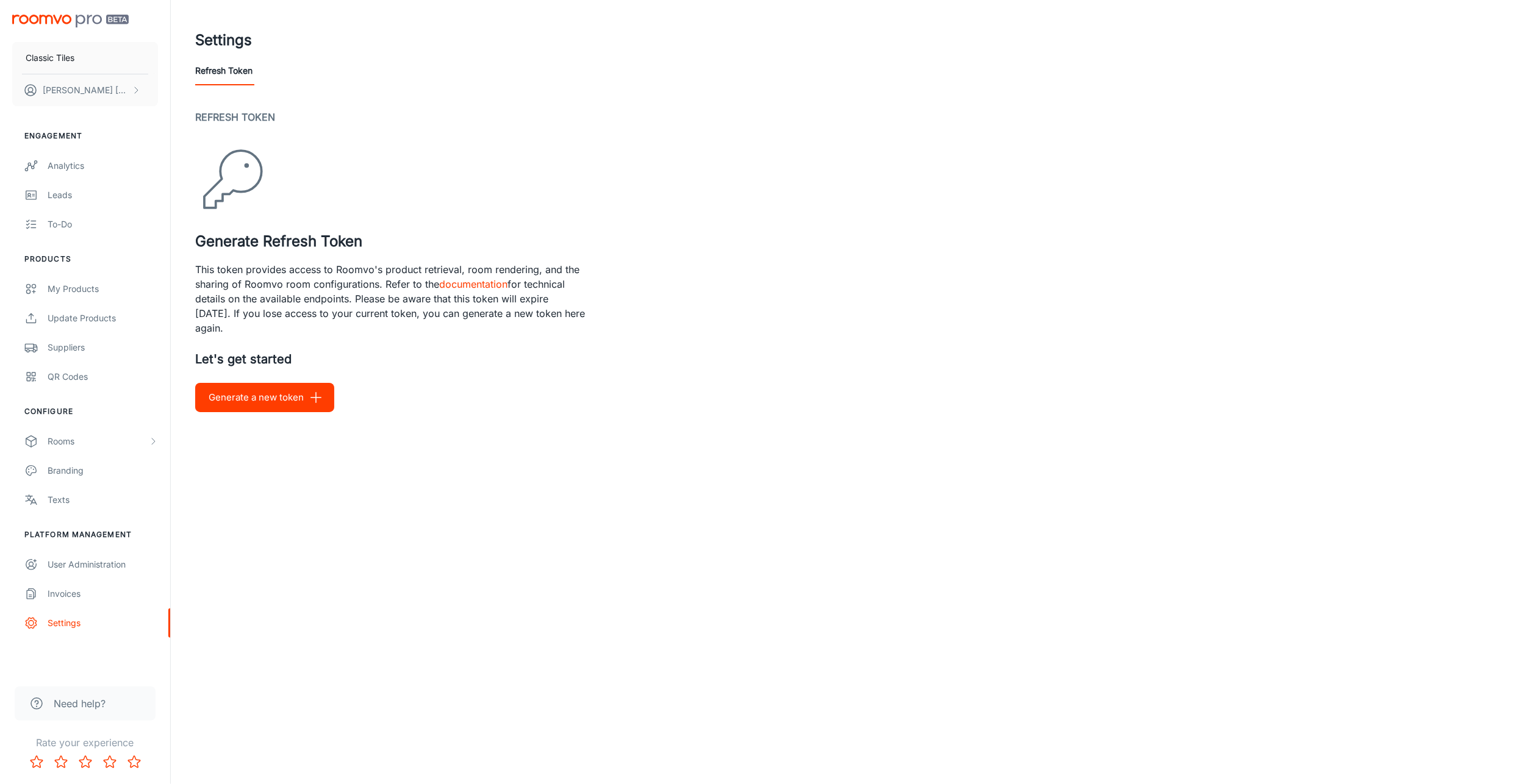
drag, startPoint x: 360, startPoint y: 291, endPoint x: 410, endPoint y: 358, distance: 83.6
click at [410, 358] on p "Let's get started" at bounding box center [849, 359] width 1308 height 18
drag, startPoint x: 229, startPoint y: 316, endPoint x: 399, endPoint y: 450, distance: 216.5
click at [398, 448] on div "Settings Refresh Token Refresh Token Generate Refresh Token This token provides…" at bounding box center [849, 230] width 1357 height 461
drag, startPoint x: 399, startPoint y: 450, endPoint x: 382, endPoint y: 513, distance: 65.3
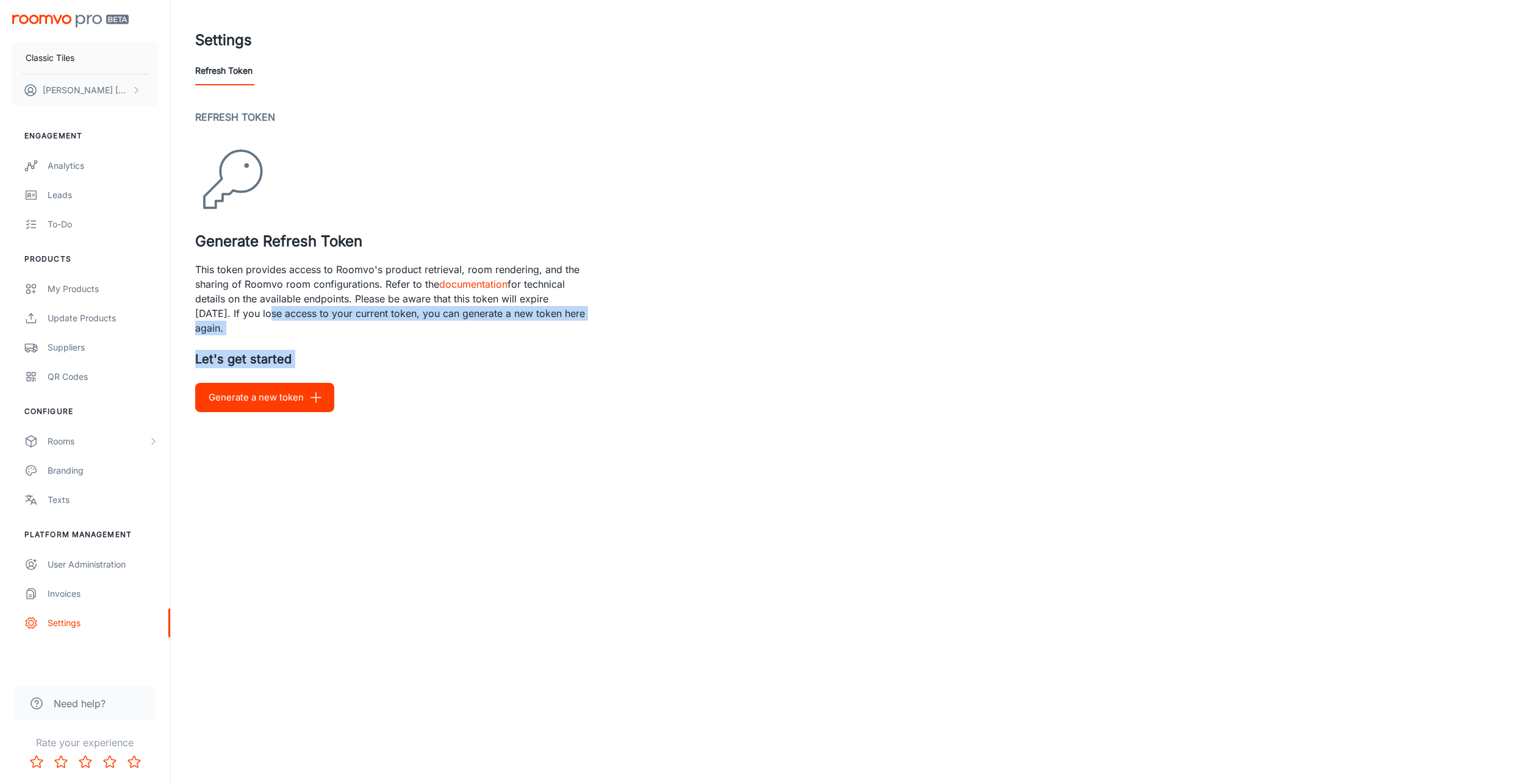
click at [382, 513] on div "Classic Tiles [PERSON_NAME] Engagement Analytics Leads To-do Products My Produc…" at bounding box center [764, 392] width 1528 height 784
click at [330, 393] on button "Generate a new token" at bounding box center [264, 398] width 139 height 30
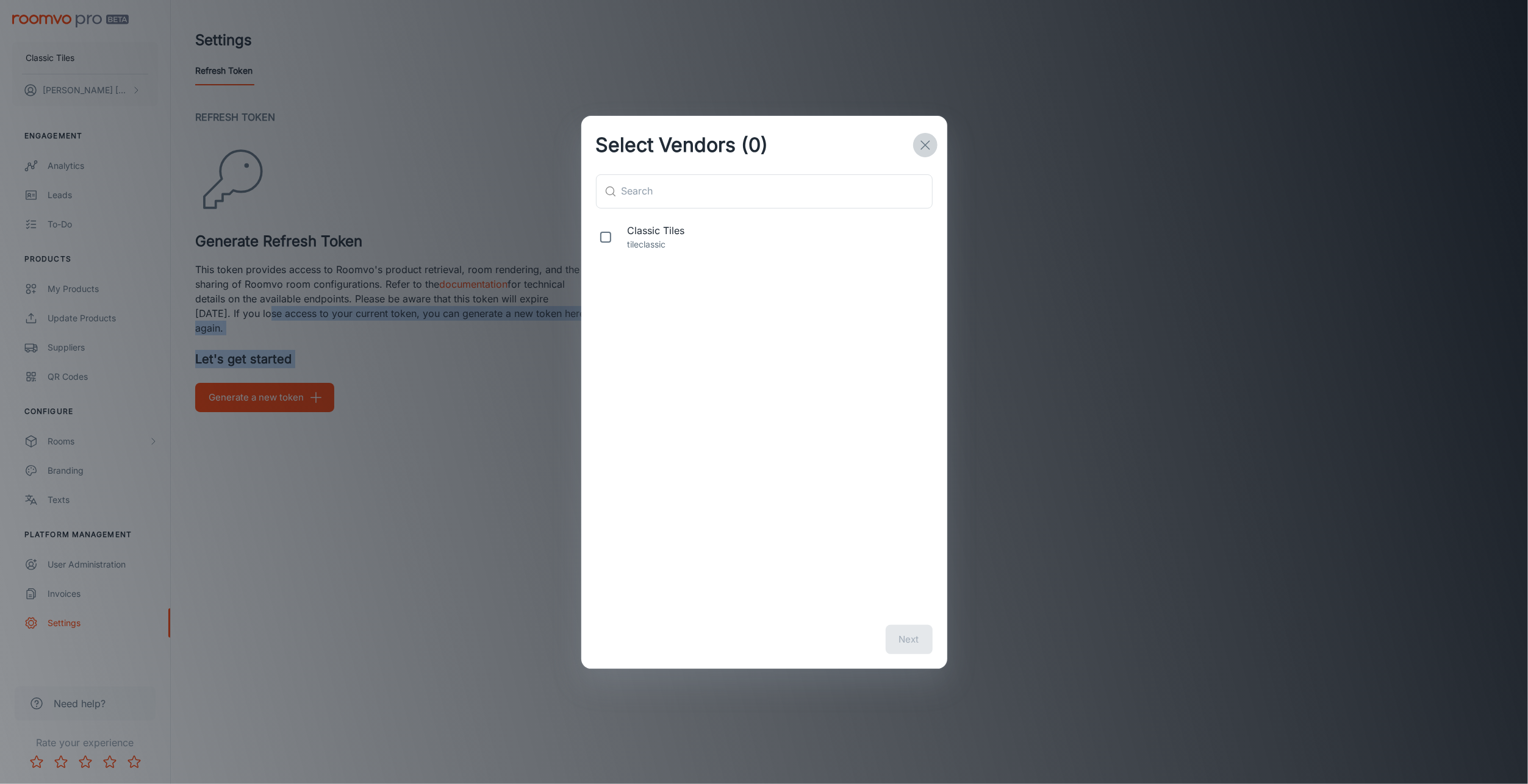
click at [921, 140] on icon "button" at bounding box center [925, 144] width 14 height 14
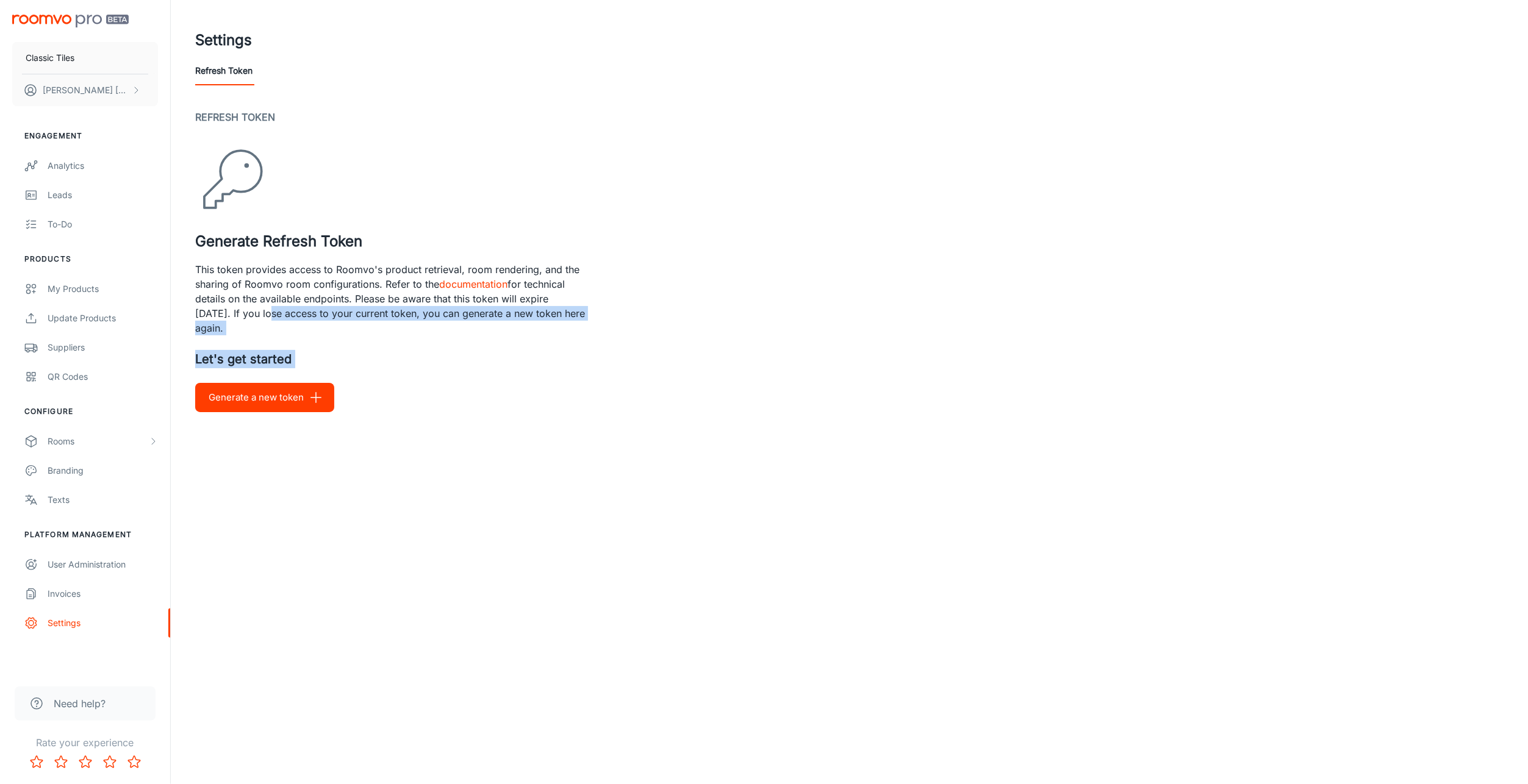
click at [250, 395] on button "Generate a new token" at bounding box center [264, 398] width 139 height 30
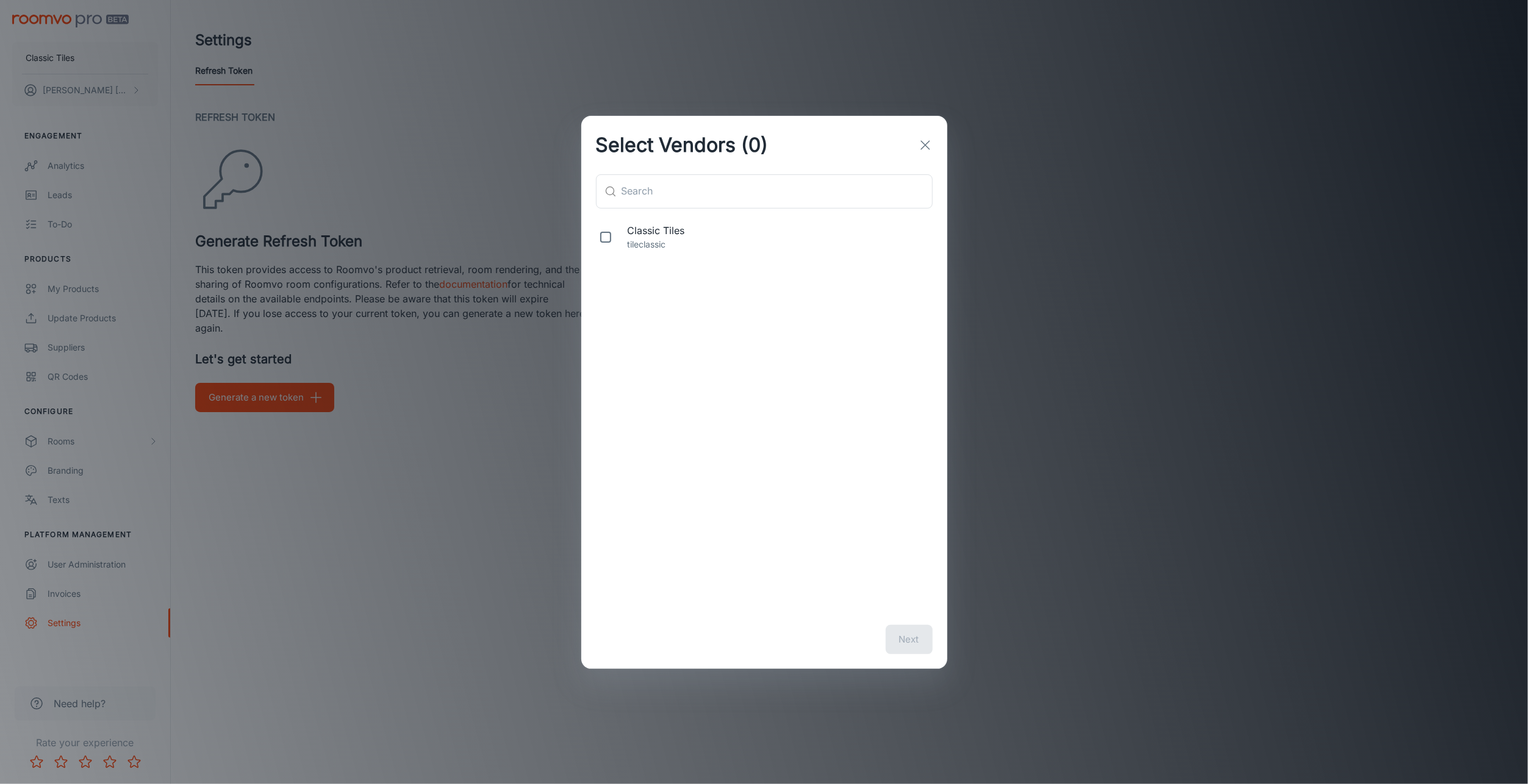
click at [305, 295] on div "Select Vendors (0) ​ ​ Classic Tiles tileclassic Next" at bounding box center [764, 392] width 1528 height 784
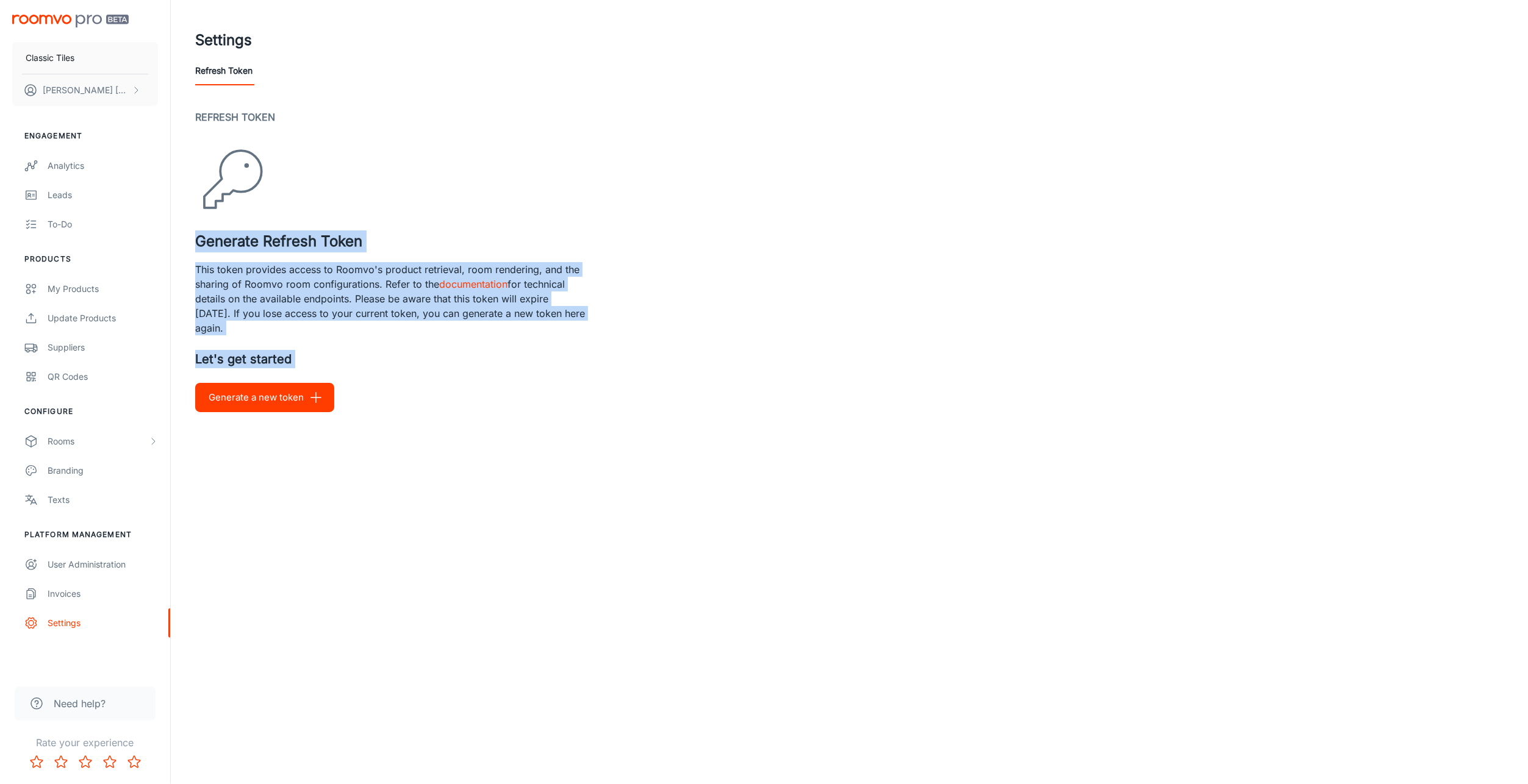
drag, startPoint x: 200, startPoint y: 240, endPoint x: 406, endPoint y: 371, distance: 244.1
click at [405, 371] on div "Refresh Token Generate Refresh Token This token provides access to Roomvo's pro…" at bounding box center [849, 261] width 1308 height 302
click at [519, 501] on div "Classic Tiles [PERSON_NAME] Engagement Analytics Leads To-do Products My Produc…" at bounding box center [764, 392] width 1528 height 784
drag, startPoint x: 188, startPoint y: 240, endPoint x: 360, endPoint y: 374, distance: 218.0
click at [360, 372] on div "Refresh Token Generate Refresh Token This token provides access to Roomvo's pro…" at bounding box center [849, 261] width 1338 height 302
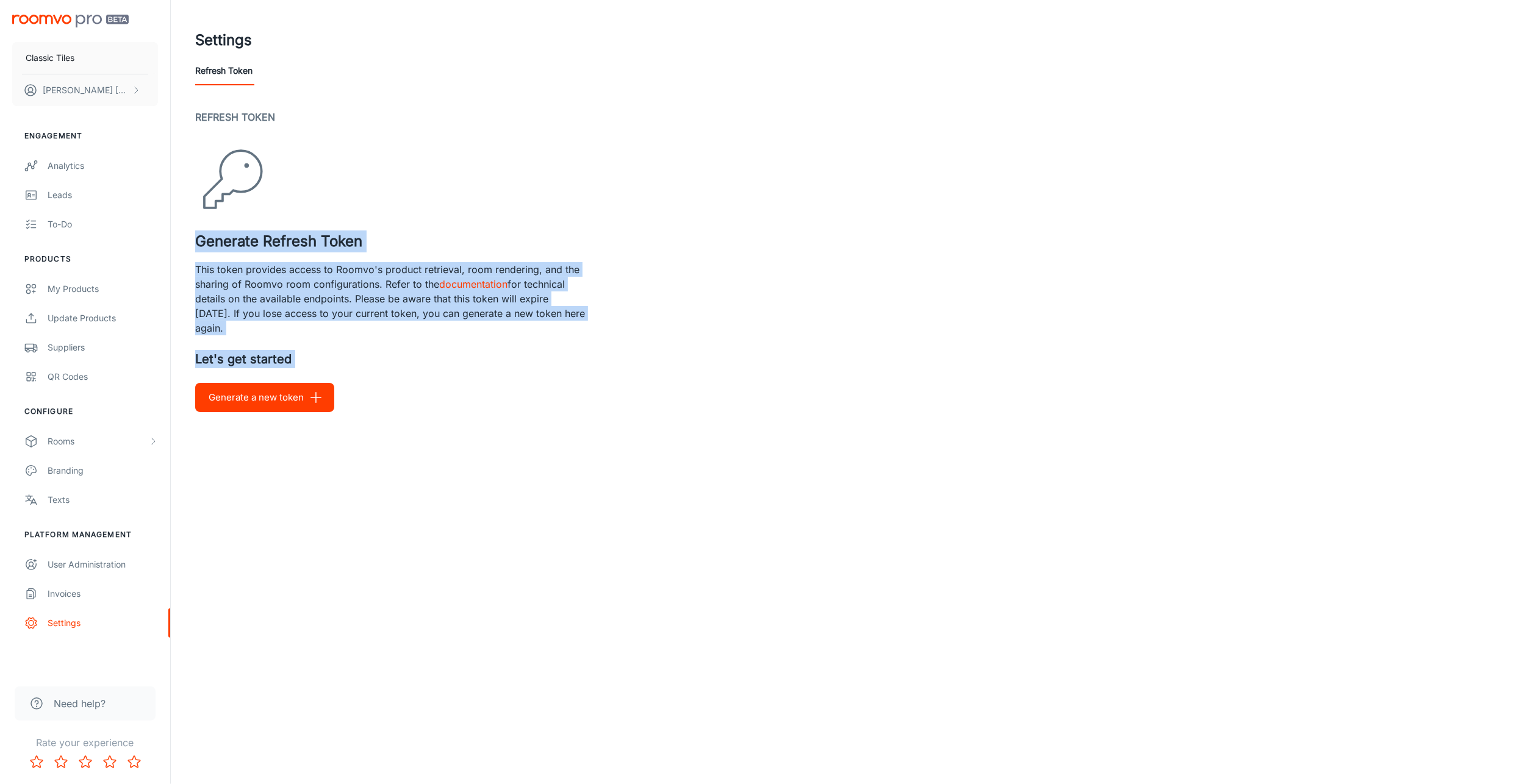
drag, startPoint x: 360, startPoint y: 374, endPoint x: 399, endPoint y: 461, distance: 95.3
click at [399, 461] on div "Settings Refresh Token Refresh Token Generate Refresh Token This token provides…" at bounding box center [849, 230] width 1357 height 461
click at [304, 327] on p "This token provides access to Roomvo's product retrieval, room rendering, and t…" at bounding box center [390, 298] width 390 height 74
drag, startPoint x: 348, startPoint y: 366, endPoint x: 192, endPoint y: 234, distance: 204.4
click at [192, 234] on div "Refresh Token Generate Refresh Token This token provides access to Roomvo's pro…" at bounding box center [849, 261] width 1338 height 302
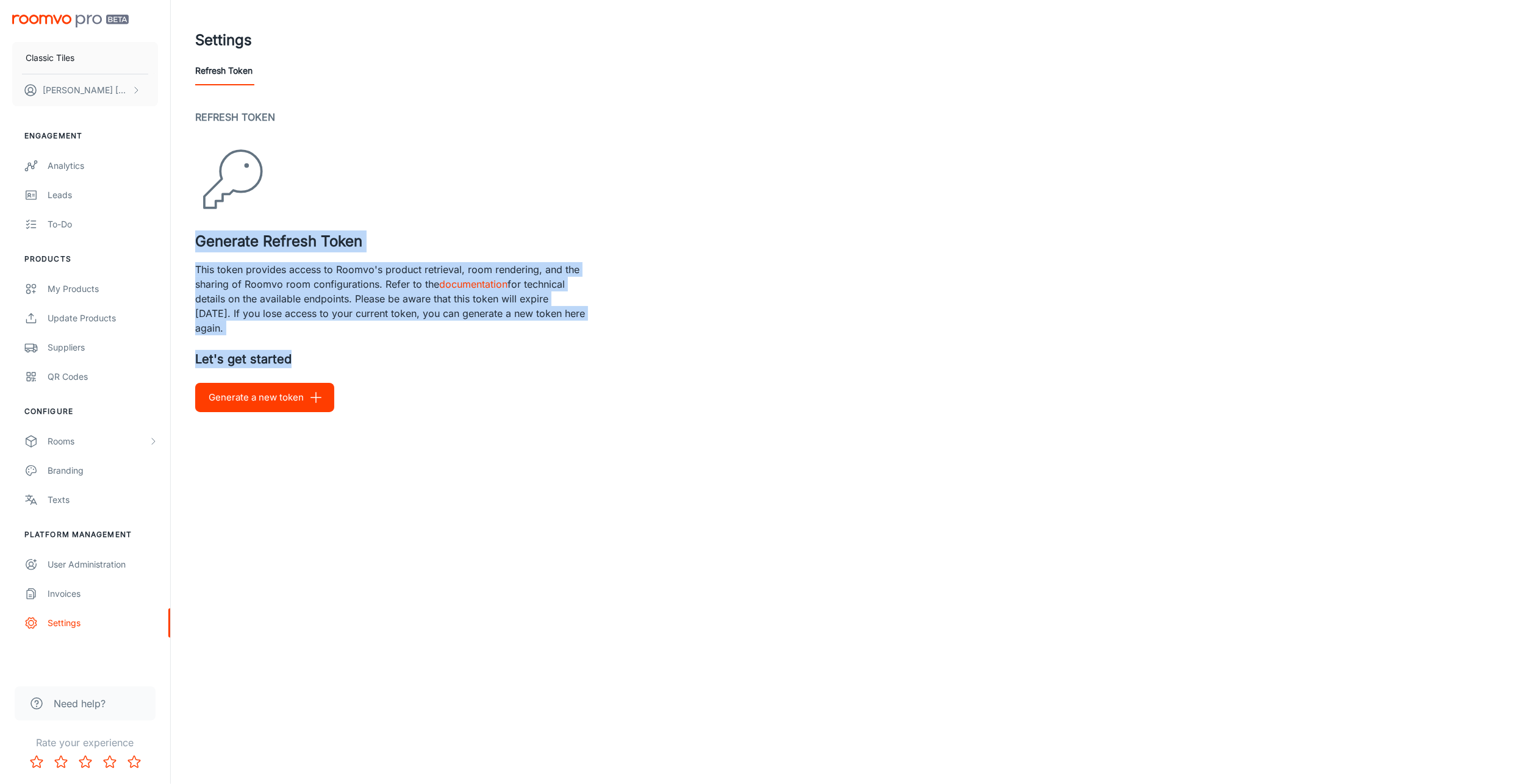
drag, startPoint x: 192, startPoint y: 234, endPoint x: 280, endPoint y: 294, distance: 106.5
click at [280, 294] on p "This token provides access to Roomvo's product retrieval, room rendering, and t…" at bounding box center [390, 298] width 390 height 74
drag, startPoint x: 280, startPoint y: 294, endPoint x: 212, endPoint y: 282, distance: 69.1
click at [212, 282] on p "This token provides access to Roomvo's product retrieval, room rendering, and t…" at bounding box center [390, 298] width 390 height 74
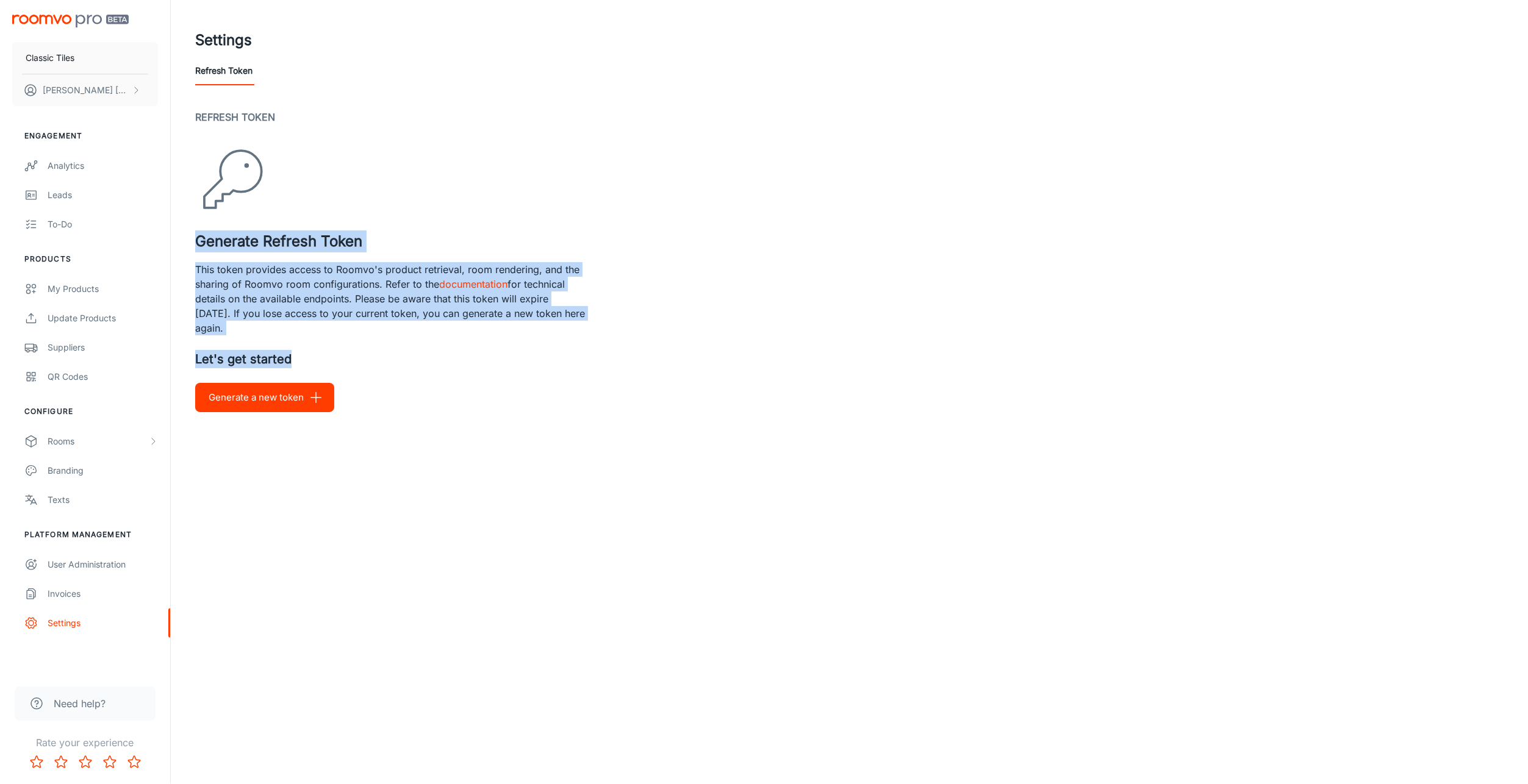
click at [216, 272] on p "This token provides access to Roomvo's product retrieval, room rendering, and t…" at bounding box center [390, 298] width 390 height 74
